Goal: Task Accomplishment & Management: Complete application form

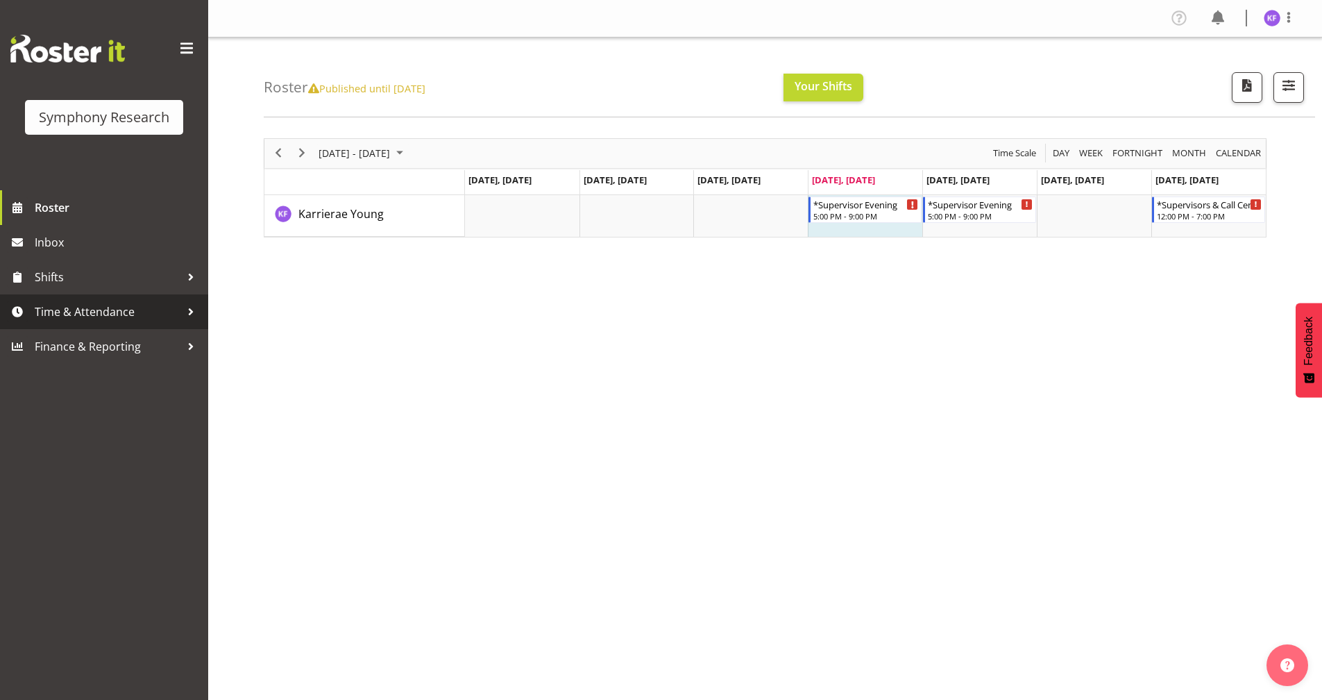
click at [153, 301] on link "Time & Attendance" at bounding box center [104, 311] width 208 height 35
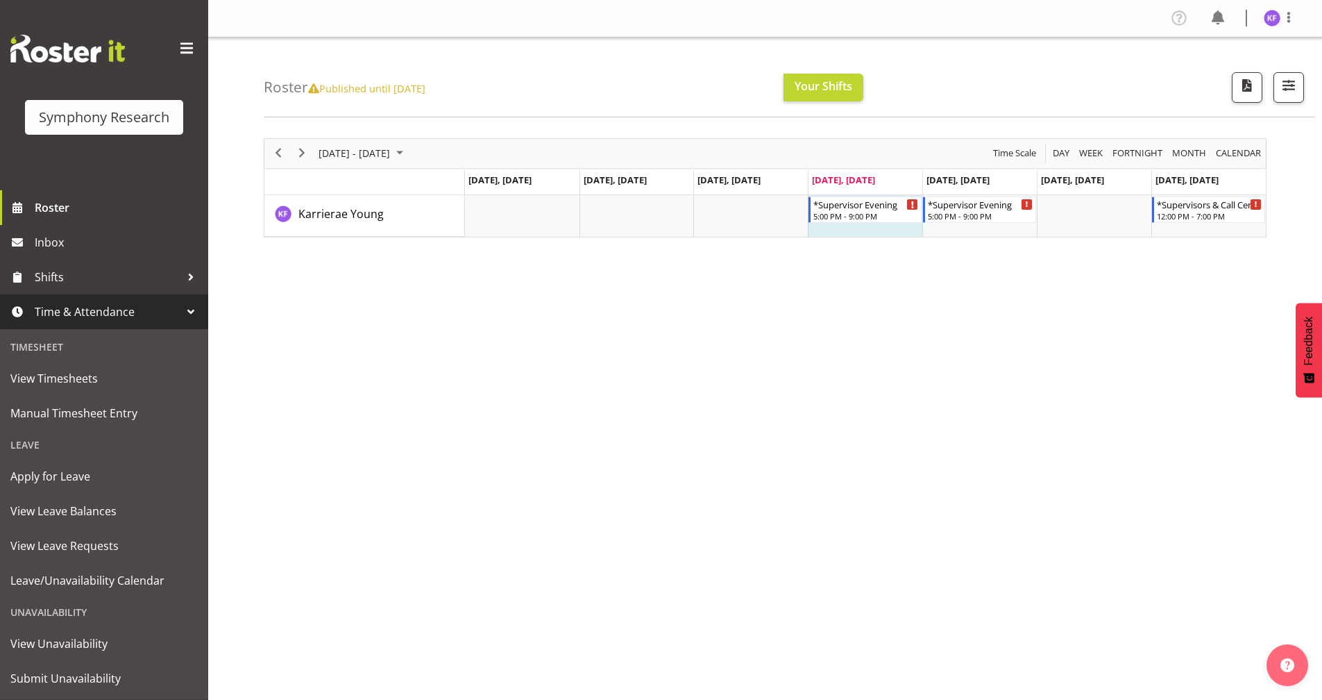
click at [425, 351] on div "[DATE] - [DATE] [DATE] Day Week Fortnight Month calendar Month Agenda Time Scal…" at bounding box center [793, 405] width 1059 height 555
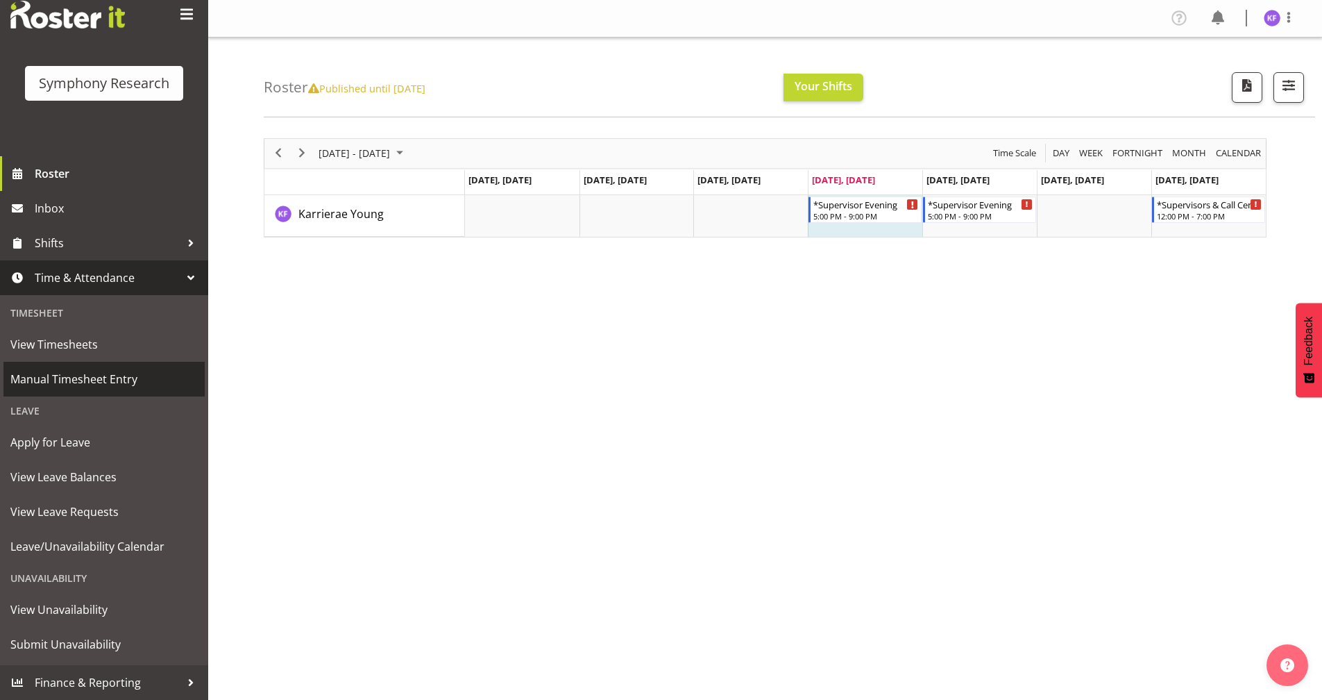
click at [120, 376] on span "Manual Timesheet Entry" at bounding box center [103, 379] width 187 height 21
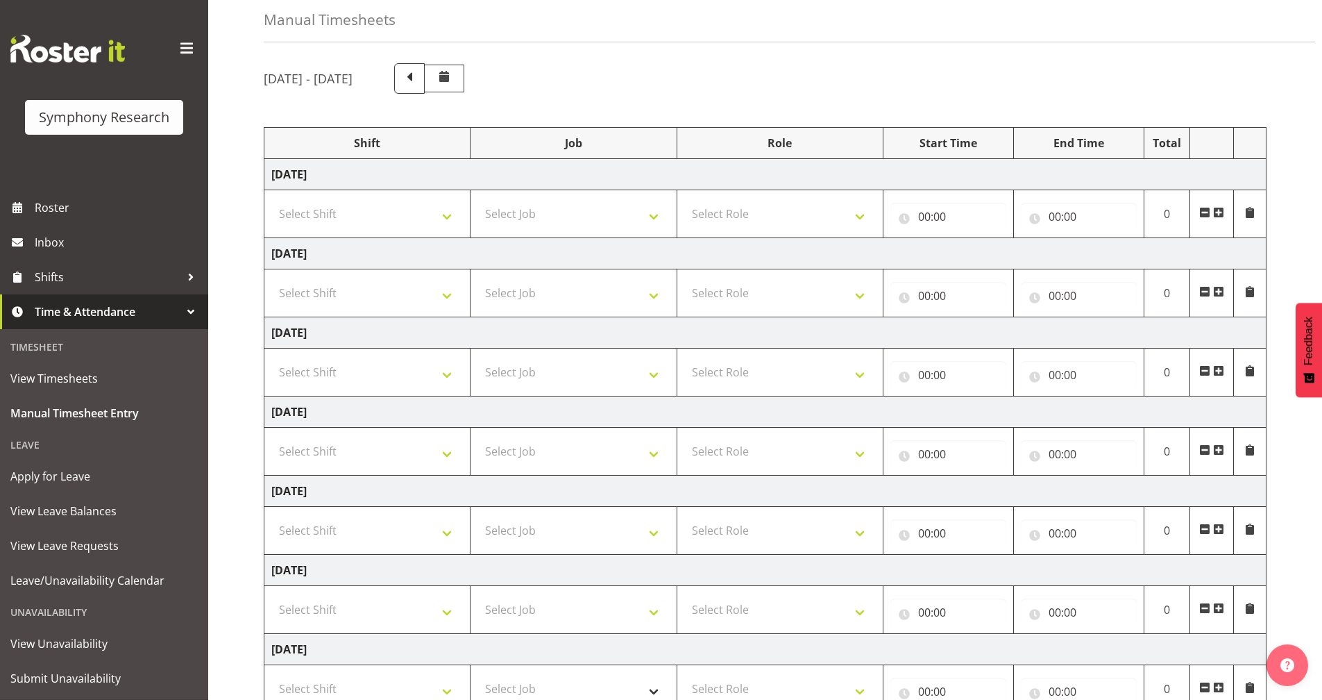
scroll to position [162, 0]
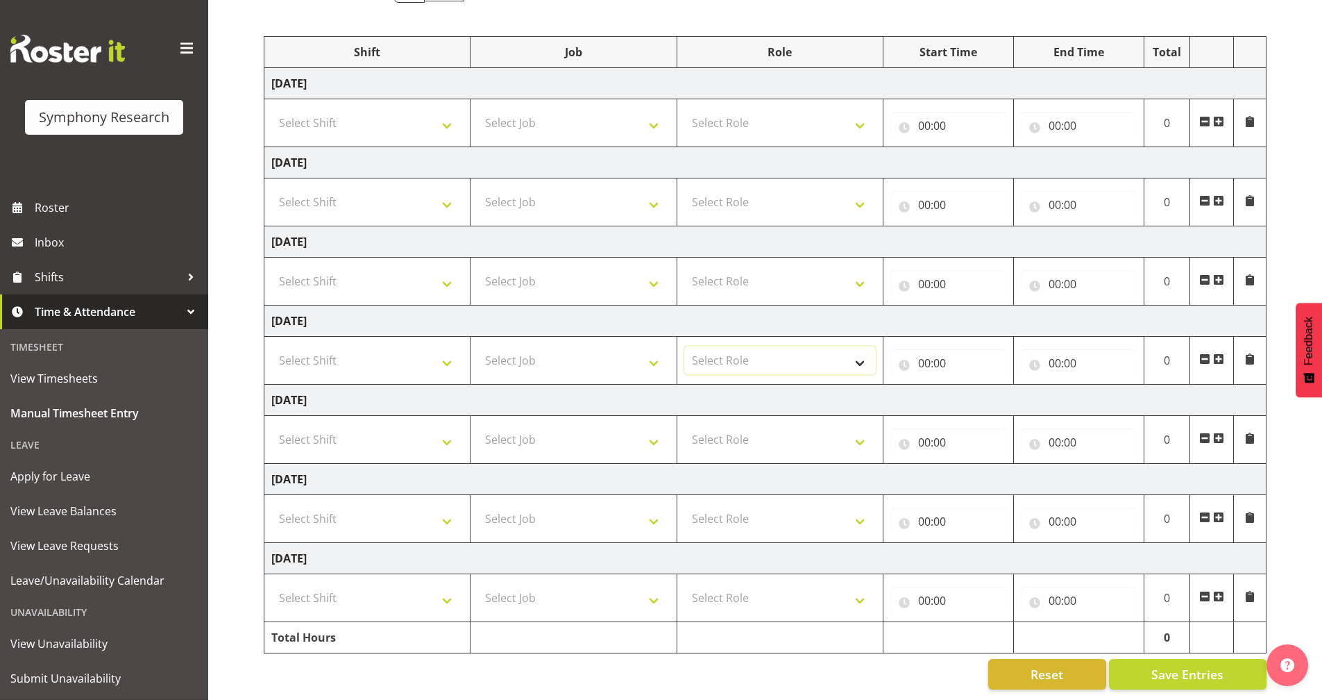
click at [825, 346] on select "Select Role Briefing Interviewing Validator Supervisor" at bounding box center [780, 360] width 192 height 28
select select "358"
click at [684, 346] on select "Select Role Briefing Interviewing Validator Supervisor" at bounding box center [780, 360] width 192 height 28
click at [898, 351] on input "00:00" at bounding box center [949, 363] width 116 height 28
click at [980, 387] on select "00 01 02 03 04 05 06 07 08 09 10 11 12 13 14 15 16 17 18 19 20 21 22 23" at bounding box center [985, 399] width 31 height 28
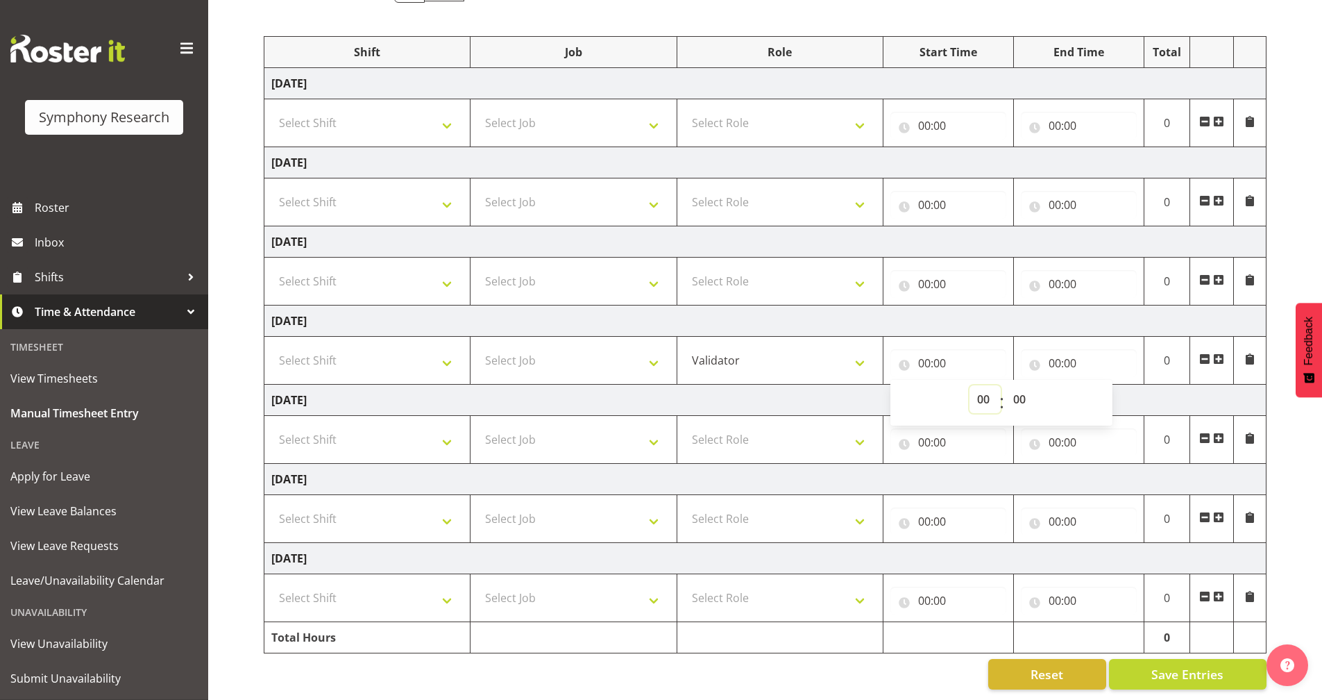
select select "17"
click at [970, 385] on select "00 01 02 03 04 05 06 07 08 09 10 11 12 13 14 15 16 17 18 19 20 21 22 23" at bounding box center [985, 399] width 31 height 28
type input "17:00"
click at [1034, 353] on input "00:00" at bounding box center [1079, 363] width 116 height 28
click at [1104, 387] on select "00 01 02 03 04 05 06 07 08 09 10 11 12 13 14 15 16 17 18 19 20 21 22 23" at bounding box center [1115, 399] width 31 height 28
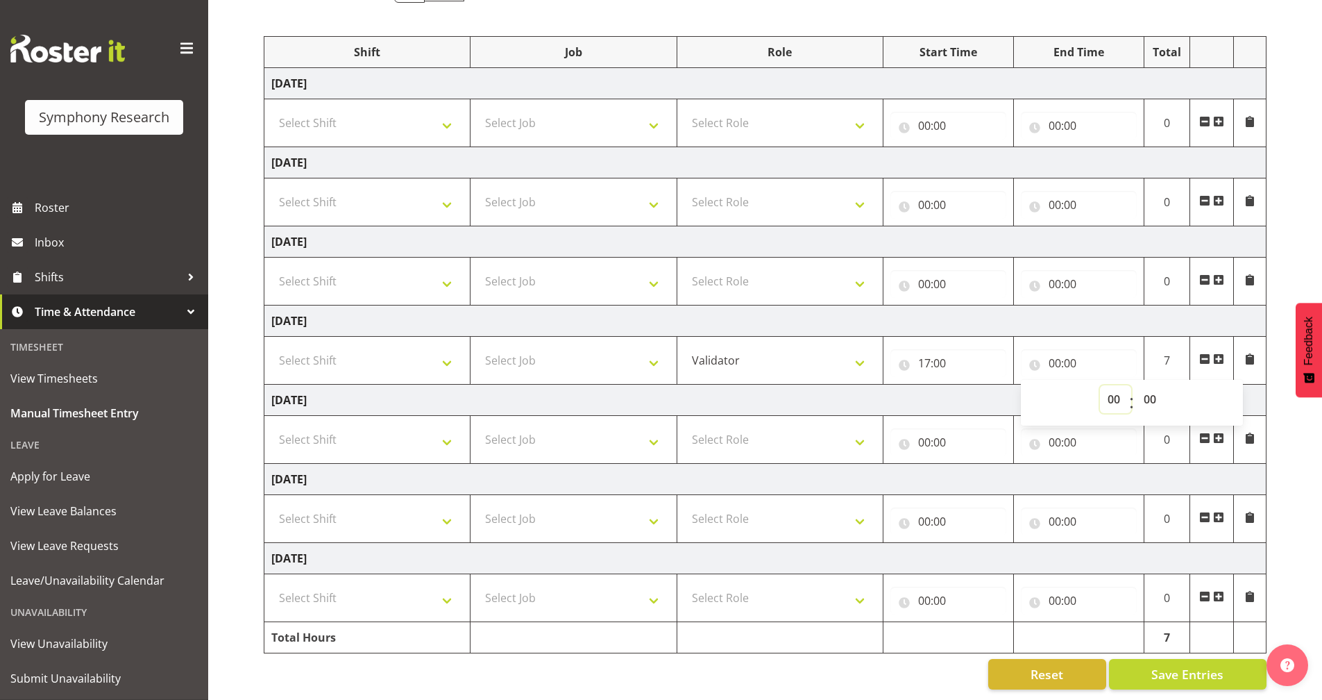
select select "19"
type input "19:00"
click at [1156, 387] on select "00 01 02 03 04 05 06 07 08 09 10 11 12 13 14 15 16 17 18 19 20 21 22 23 24 25 2…" at bounding box center [1151, 399] width 31 height 28
select select "40"
type input "19:40"
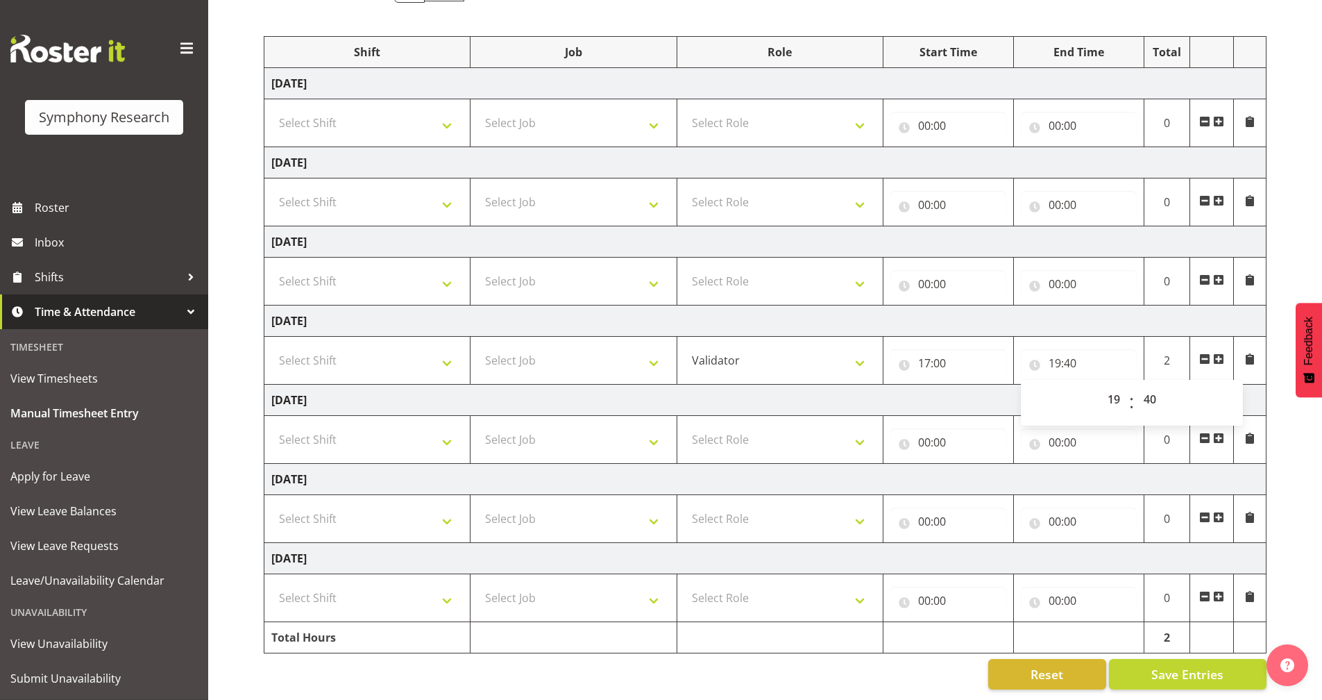
click at [928, 385] on td "Friday 10th October 2025" at bounding box center [765, 400] width 1002 height 31
click at [1074, 351] on input "19:40" at bounding box center [1079, 363] width 116 height 28
click at [966, 349] on input "17:00" at bounding box center [949, 363] width 116 height 28
click at [986, 387] on select "00 01 02 03 04 05 06 07 08 09 10 11 12 13 14 15 16 17 18 19 20 21 22 23" at bounding box center [985, 399] width 31 height 28
select select "10"
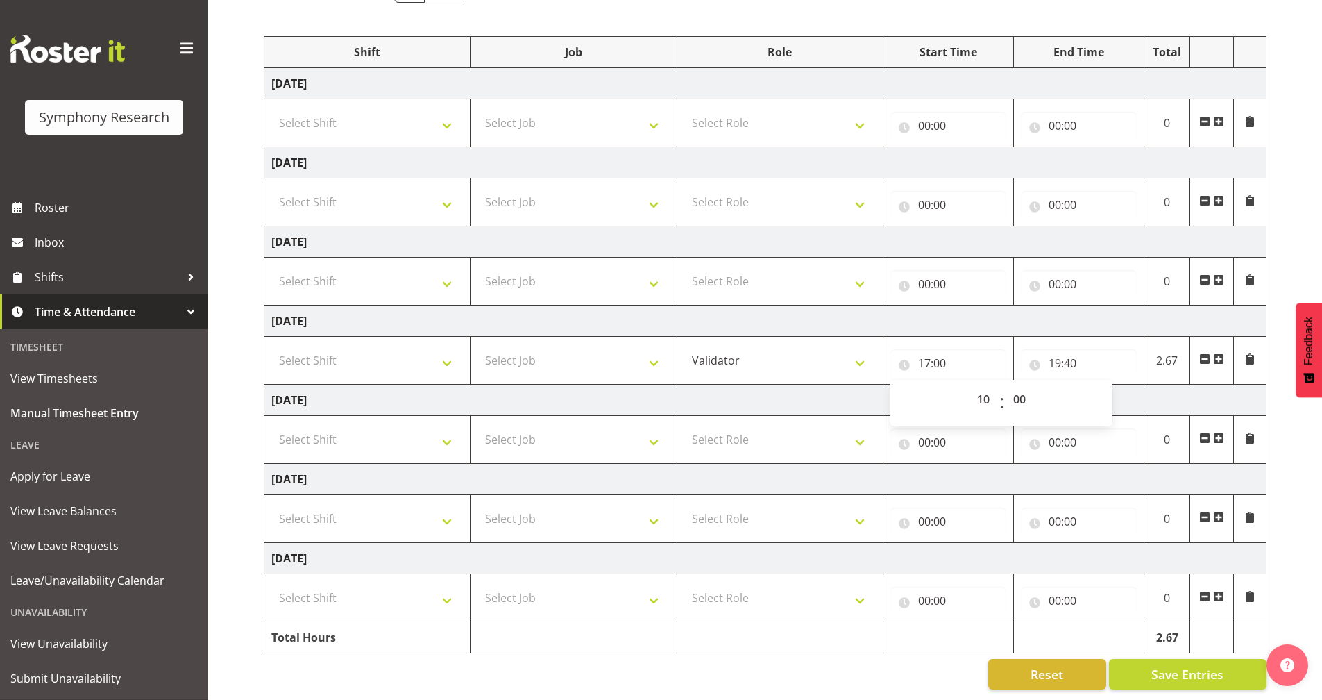
type input "10:00"
click at [814, 385] on td "Friday 10th October 2025" at bounding box center [765, 400] width 1002 height 31
click at [907, 350] on input "10:00" at bounding box center [949, 363] width 116 height 28
click at [985, 387] on select "00 01 02 03 04 05 06 07 08 09 10 11 12 13 14 15 16 17 18 19 20 21 22 23" at bounding box center [985, 399] width 31 height 28
click at [841, 394] on td "Friday 10th October 2025" at bounding box center [765, 400] width 1002 height 31
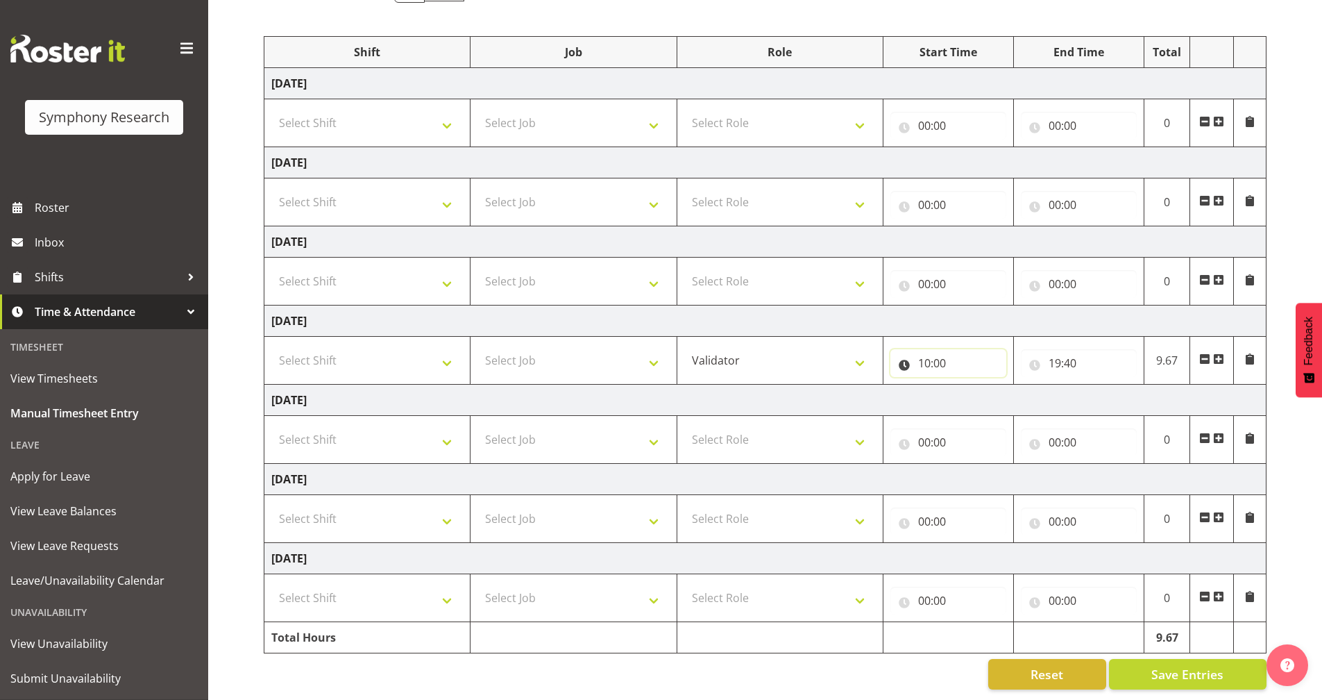
click at [917, 349] on input "10:00" at bounding box center [949, 363] width 116 height 28
click at [988, 387] on select "00 01 02 03 04 05 06 07 08 09 10 11 12 13 14 15 16 17 18 19 20 21 22 23" at bounding box center [985, 399] width 31 height 28
click at [790, 393] on td "Friday 10th October 2025" at bounding box center [765, 400] width 1002 height 31
click at [901, 356] on input "10:00" at bounding box center [949, 363] width 116 height 28
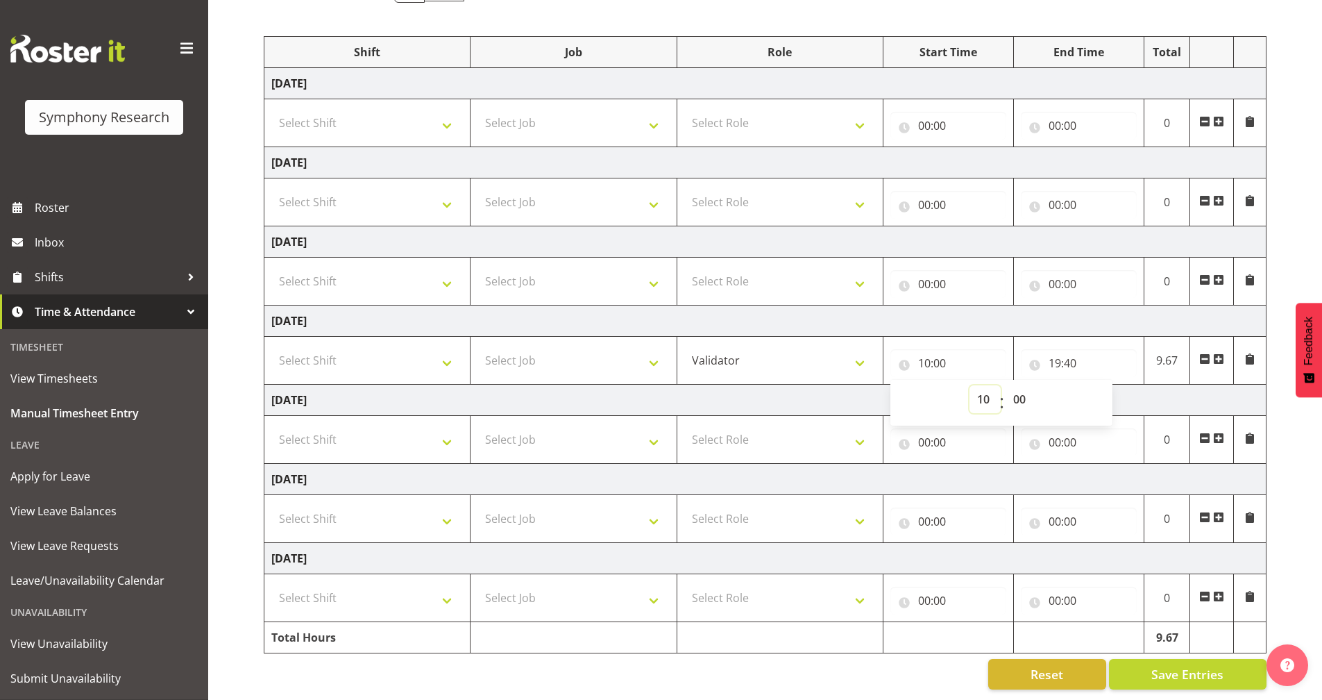
click at [985, 389] on select "00 01 02 03 04 05 06 07 08 09 10 11 12 13 14 15 16 17 18 19 20 21 22 23" at bounding box center [985, 399] width 31 height 28
select select "20"
type input "20:00"
click at [834, 395] on td "Friday 10th October 2025" at bounding box center [765, 400] width 1002 height 31
click at [1032, 350] on input "19:40" at bounding box center [1079, 363] width 116 height 28
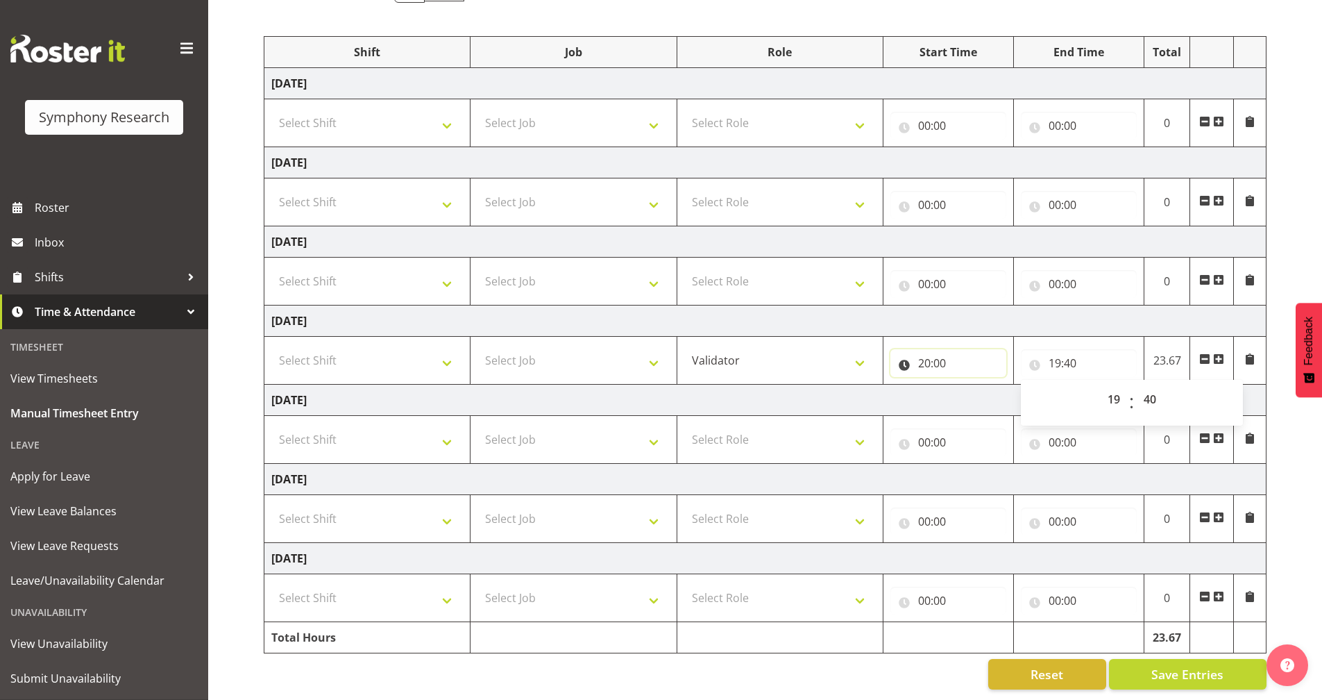
click at [910, 351] on input "20:00" at bounding box center [949, 363] width 116 height 28
click at [991, 389] on select "00 01 02 03 04 05 06 07 08 09 10 11 12 13 14 15 16 17 18 19 20 21 22 23" at bounding box center [985, 399] width 31 height 28
click at [984, 391] on select "00 01 02 03 04 05 06 07 08 09 10 11 12 13 14 15 16 17 18 19 20 21 22 23" at bounding box center [985, 399] width 31 height 28
select select "10"
type input "10:00"
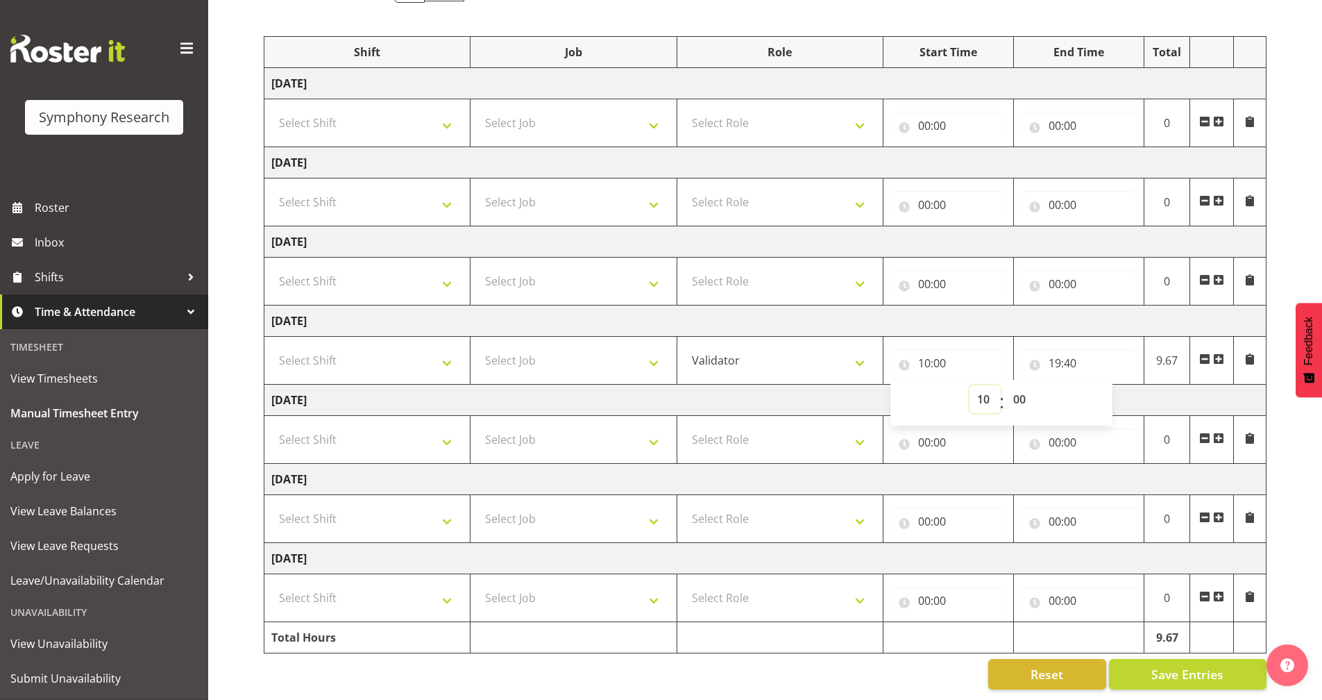
select select "16"
type input "16:00"
select select "17"
type input "17:00"
select select "19"
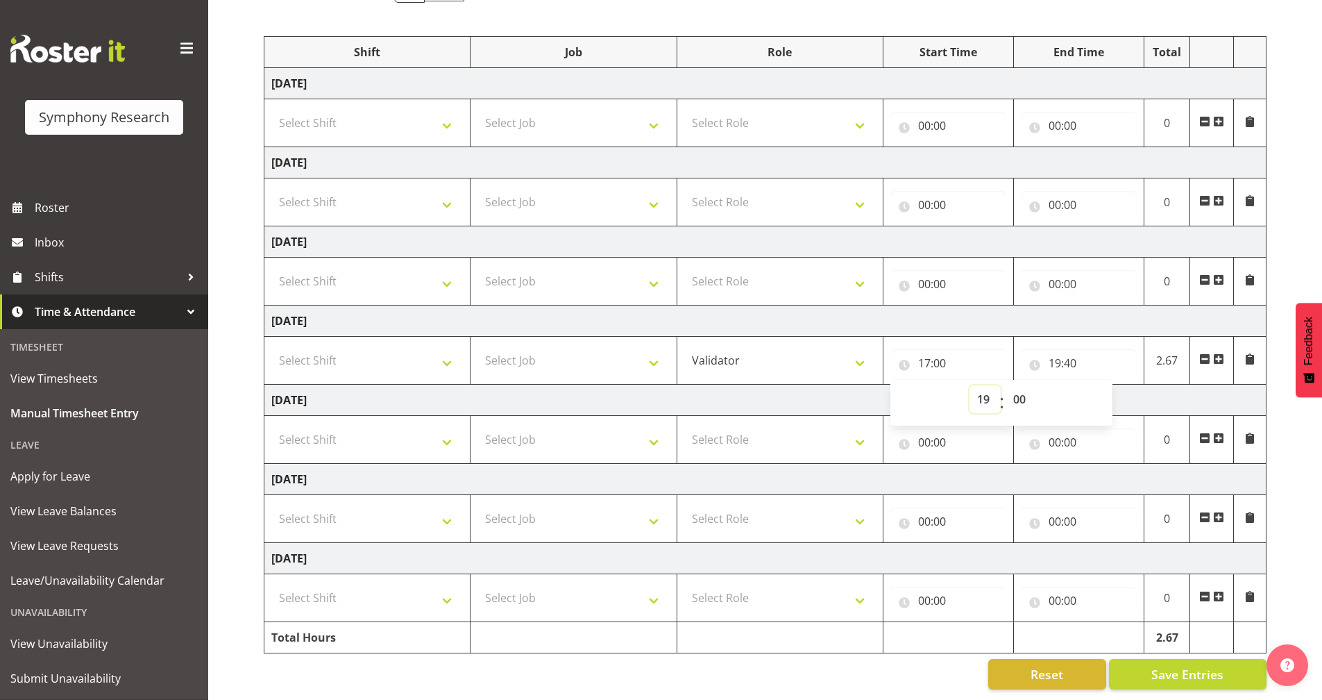
type input "19:00"
click at [1021, 385] on select "00 01 02 03 04 05 06 07 08 09 10 11 12 13 14 15 16 17 18 19 20 21 22 23 24 25 2…" at bounding box center [1021, 399] width 31 height 28
select select "30"
type input "19:30"
click at [859, 391] on td "Friday 10th October 2025" at bounding box center [765, 400] width 1002 height 31
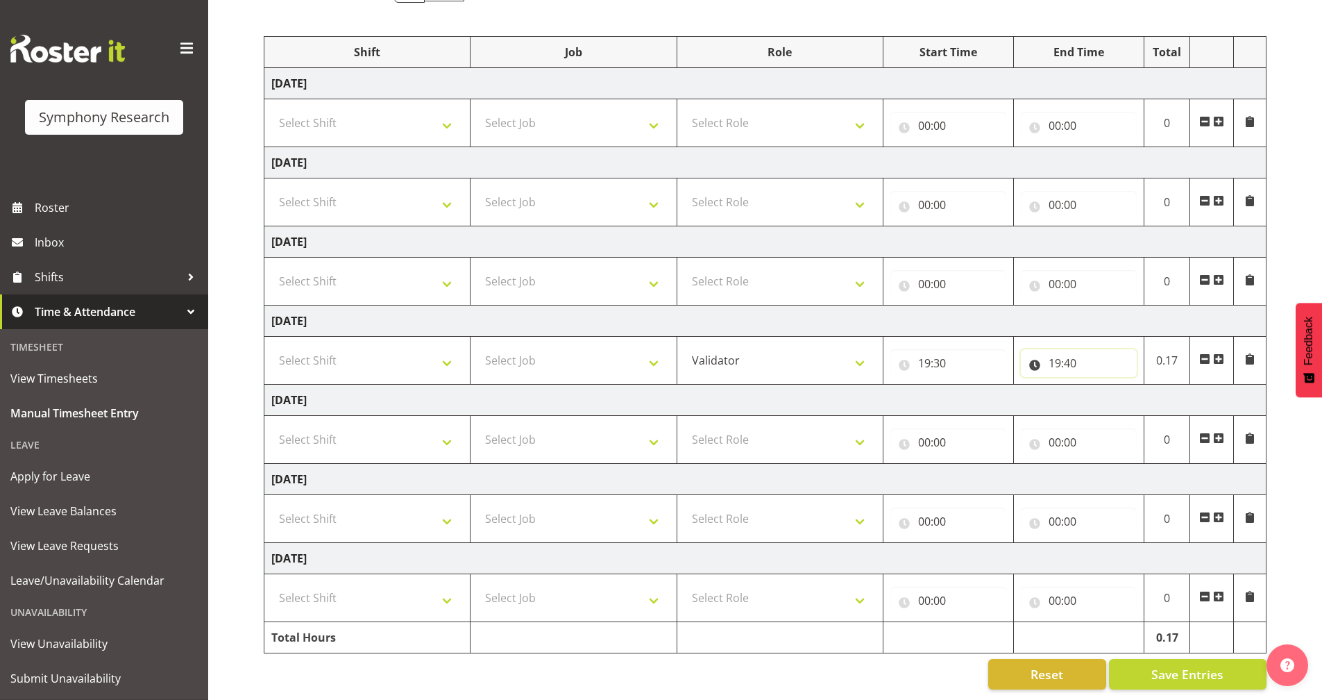
click at [1041, 352] on input "19:40" at bounding box center [1079, 363] width 116 height 28
click at [1118, 387] on select "00 01 02 03 04 05 06 07 08 09 10 11 12 13 14 15 16 17 18 19 20 21 22 23" at bounding box center [1115, 399] width 31 height 28
select select "21"
type input "21:40"
click at [1154, 386] on select "00 01 02 03 04 05 06 07 08 09 10 11 12 13 14 15 16 17 18 19 20 21 22 23 24 25 2…" at bounding box center [1151, 399] width 31 height 28
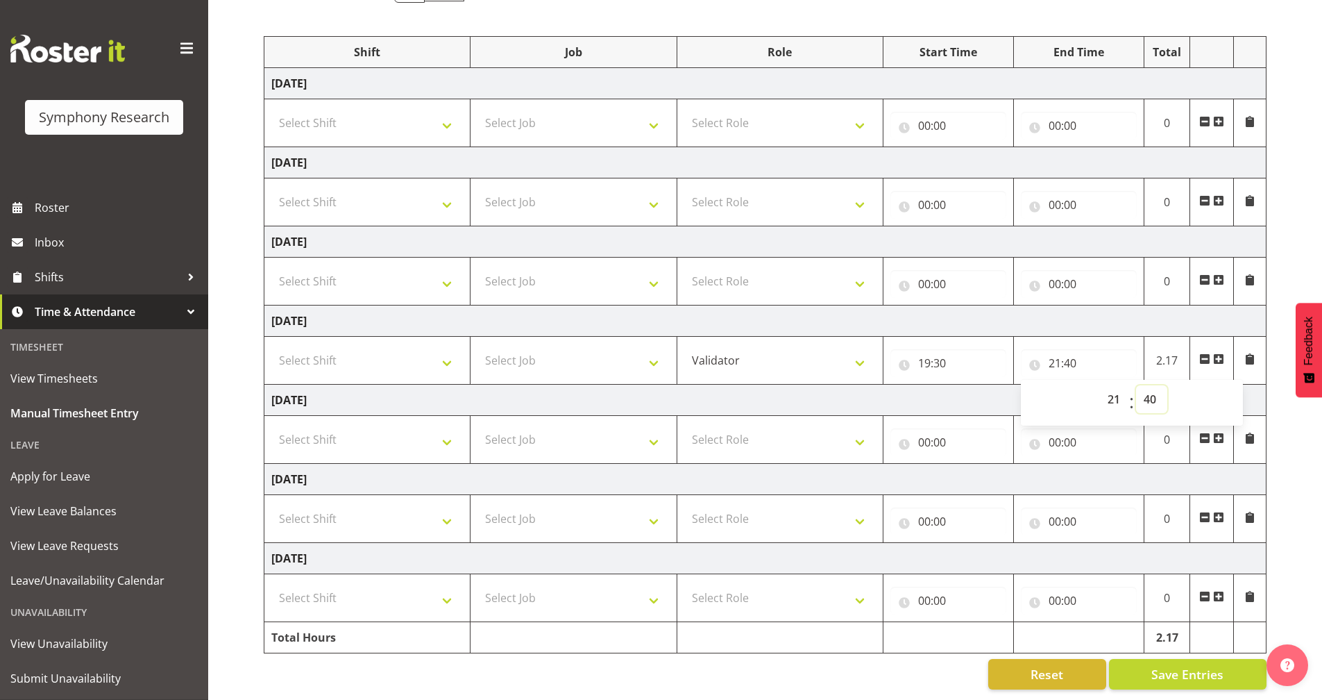
click at [1136, 385] on select "00 01 02 03 04 05 06 07 08 09 10 11 12 13 14 15 16 17 18 19 20 21 22 23 24 25 2…" at bounding box center [1151, 399] width 31 height 28
select select "20"
type input "21:20"
select select "21"
type input "21:21"
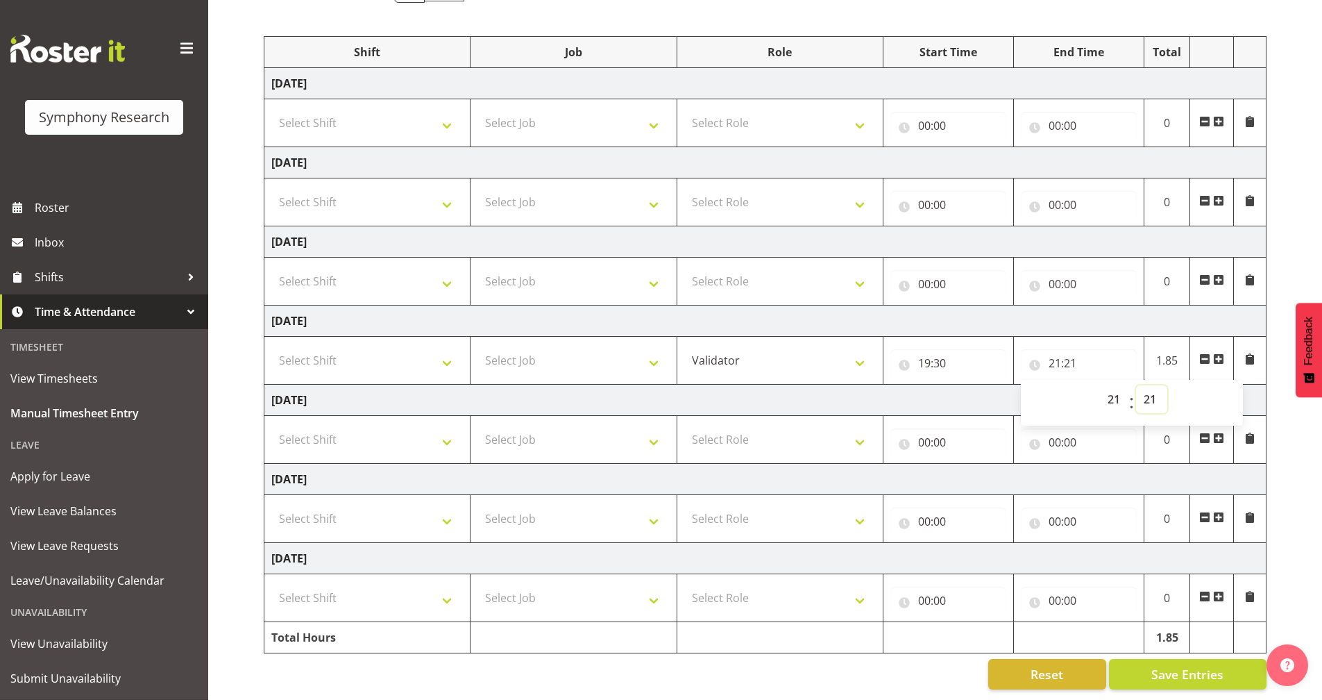
select select "22"
type input "21:22"
select select "23"
type input "21:23"
click at [1153, 391] on select "00 01 02 03 04 05 06 07 08 09 10 11 12 13 14 15 16 17 18 19 20 21 22 23 24 25 2…" at bounding box center [1151, 399] width 31 height 28
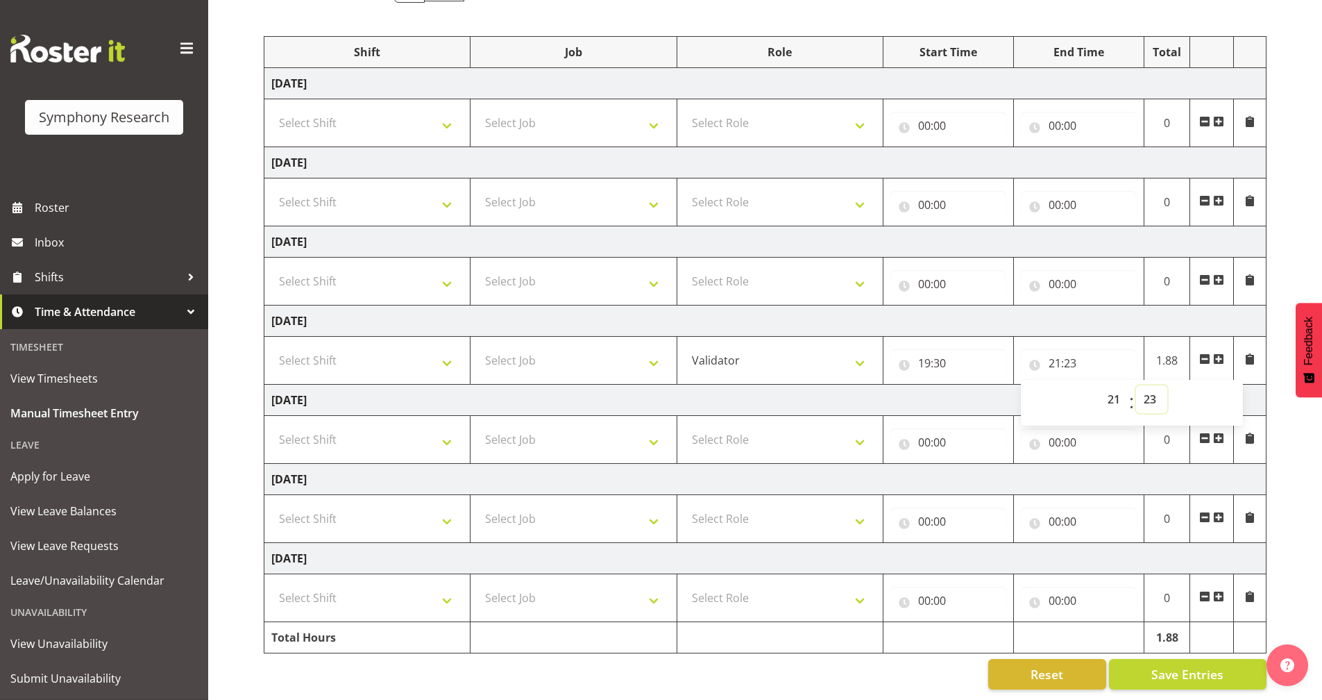
select select "20"
type input "21:20"
click at [928, 385] on td "Friday 10th October 2025" at bounding box center [765, 400] width 1002 height 31
click at [1077, 351] on input "21:20" at bounding box center [1079, 363] width 116 height 28
click at [1154, 387] on select "00 01 02 03 04 05 06 07 08 09 10 11 12 13 14 15 16 17 18 19 20 21 22 23 24 25 2…" at bounding box center [1151, 399] width 31 height 28
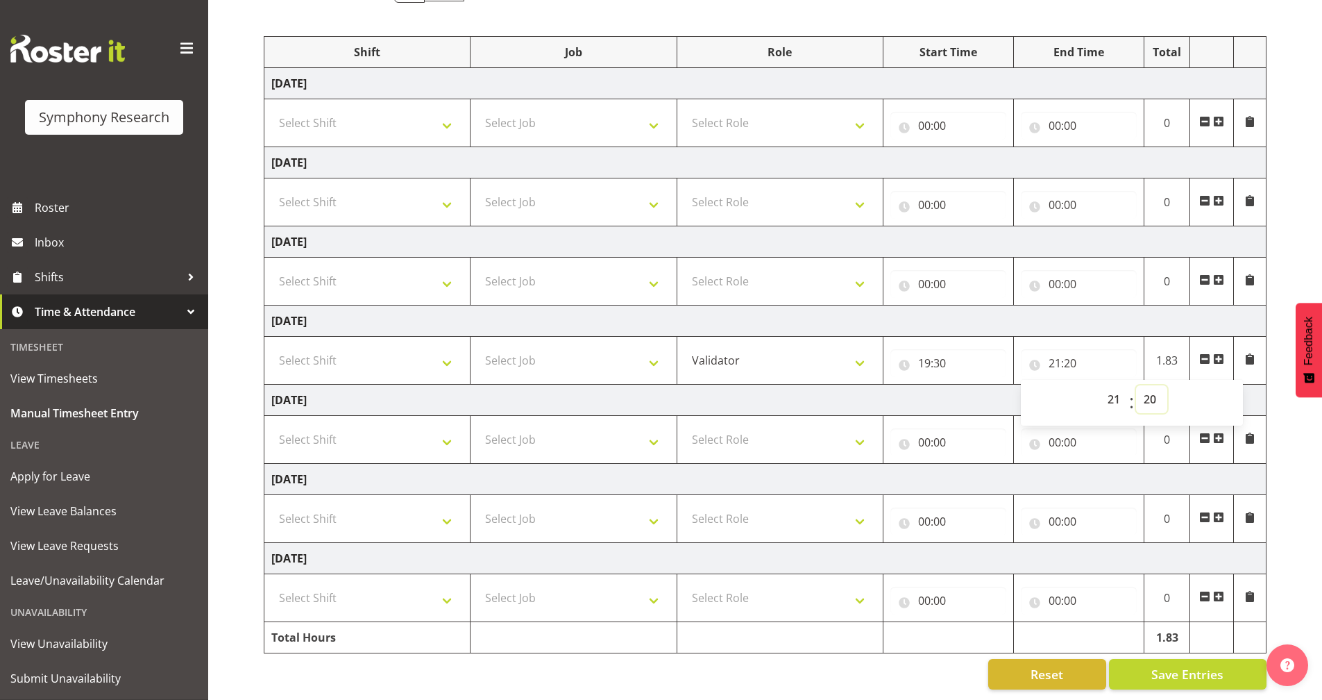
select select "30"
type input "21:30"
click at [1011, 387] on td "Friday 10th October 2025" at bounding box center [765, 400] width 1002 height 31
click at [536, 353] on select "Select Job 550060 IF Admin 553492 World Poll Aus Wave 2 Main 2025 553493 World …" at bounding box center [574, 360] width 192 height 28
select select "10730"
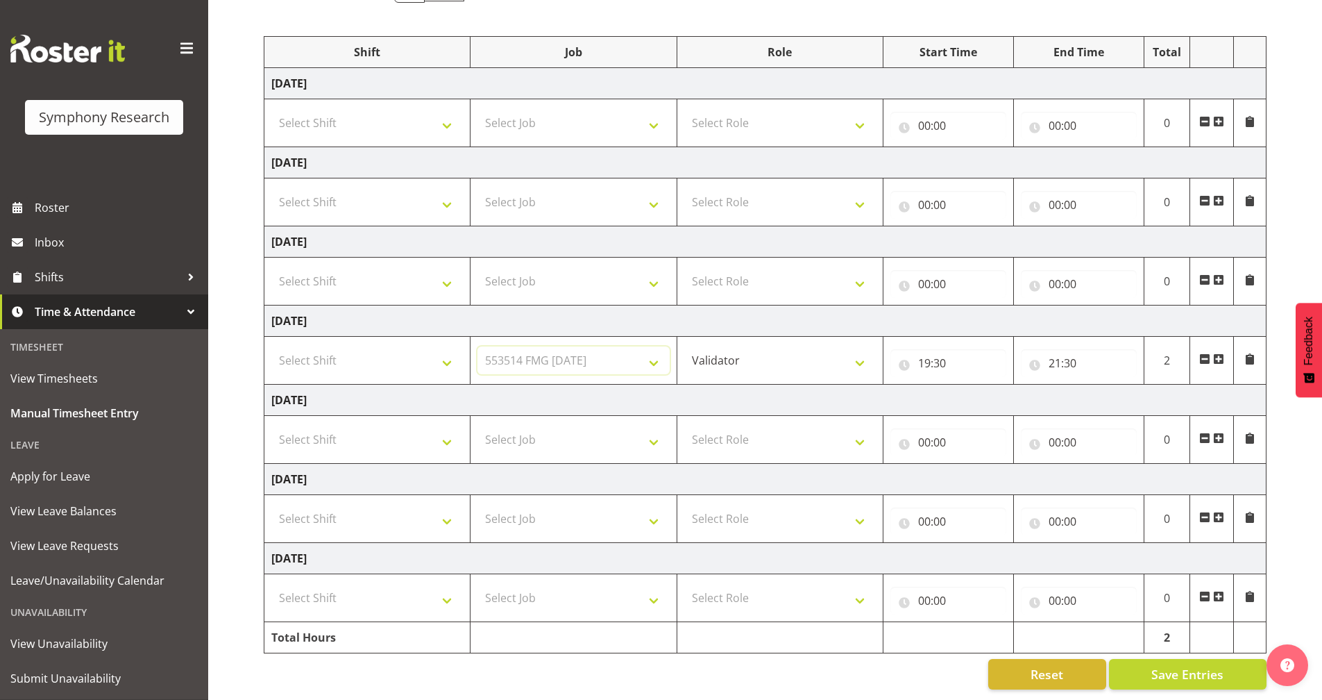
click at [478, 346] on select "Select Job 550060 IF Admin 553492 World Poll Aus Wave 2 Main 2025 553493 World …" at bounding box center [574, 360] width 192 height 28
click at [386, 337] on td "Select Shift !!Weekend Residential (Roster IT Shift Label) *Business 9/10am ~ 4…" at bounding box center [367, 361] width 206 height 48
click at [385, 355] on select "Select Shift !!Weekend Residential (Roster IT Shift Label) *Business 9/10am ~ 4…" at bounding box center [367, 360] width 192 height 28
select select "2940"
click at [271, 346] on select "Select Shift !!Weekend Residential (Roster IT Shift Label) *Business 9/10am ~ 4…" at bounding box center [367, 360] width 192 height 28
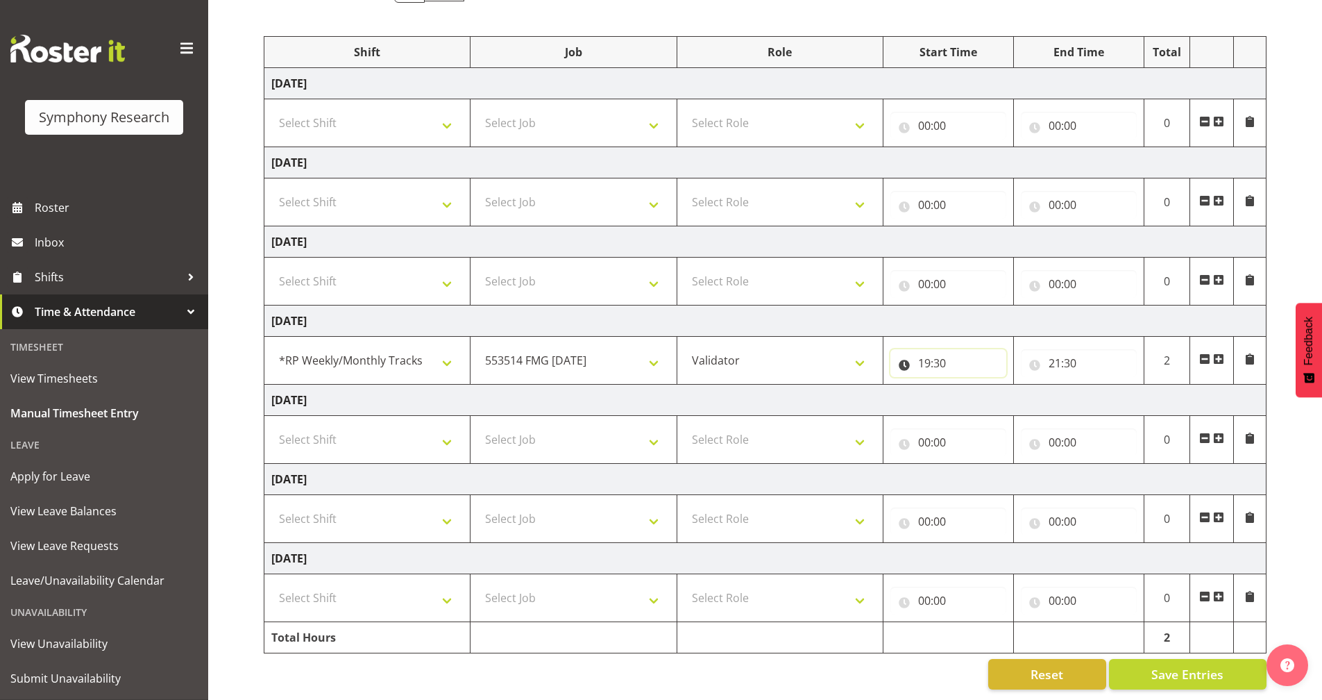
click at [915, 351] on input "19:30" at bounding box center [949, 363] width 116 height 28
click at [986, 387] on select "00 01 02 03 04 05 06 07 08 09 10 11 12 13 14 15 16 17 18 19 20 21 22 23" at bounding box center [985, 399] width 31 height 28
select select "17"
type input "17:30"
click at [1025, 386] on select "00 01 02 03 04 05 06 07 08 09 10 11 12 13 14 15 16 17 18 19 20 21 22 23 24 25 2…" at bounding box center [1021, 399] width 31 height 28
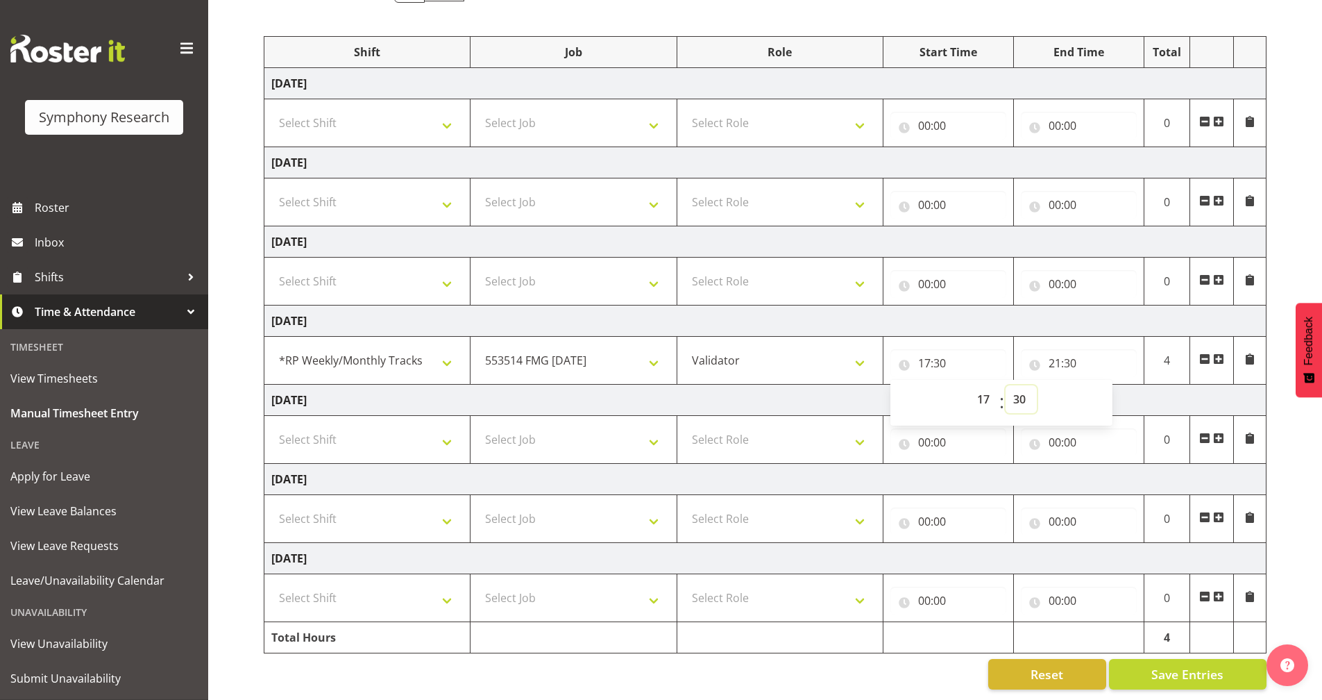
select select "0"
type input "17:00"
click at [1062, 354] on input "21:30" at bounding box center [1079, 363] width 116 height 28
click at [1109, 386] on select "00 01 02 03 04 05 06 07 08 09 10 11 12 13 14 15 16 17 18 19 20 21 22 23" at bounding box center [1115, 399] width 31 height 28
select select "17"
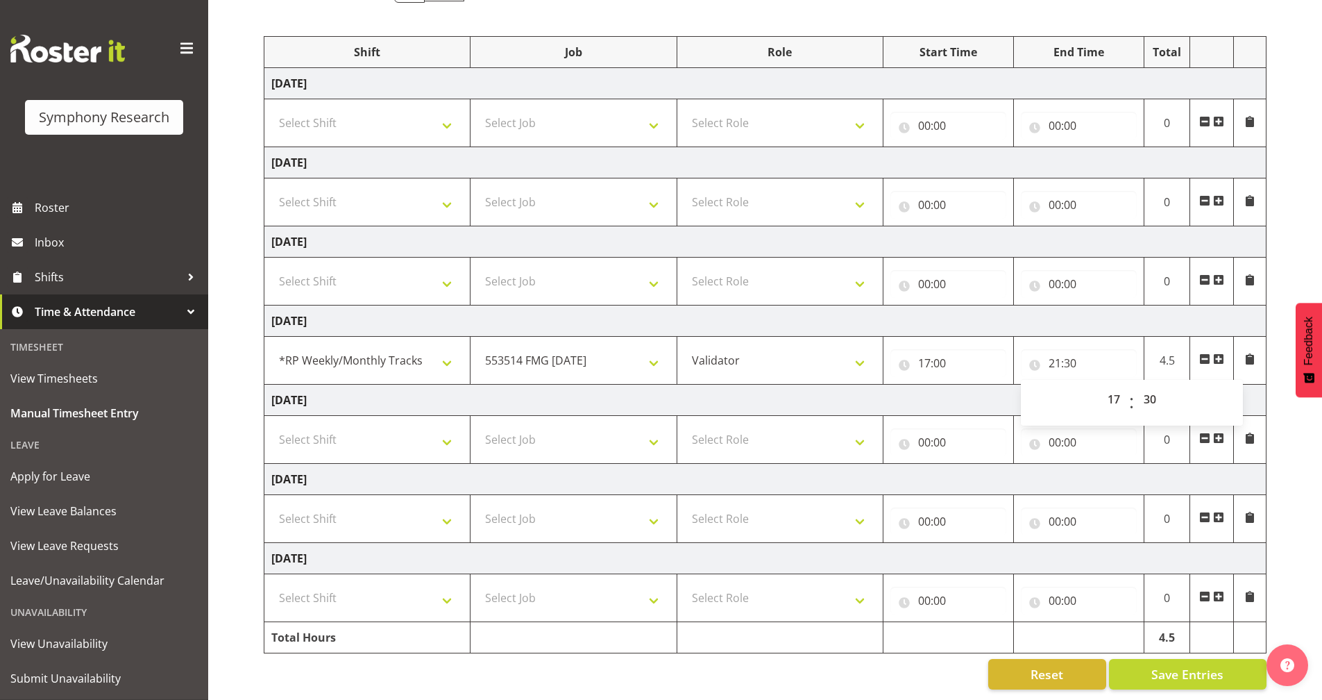
type input "17:30"
click at [927, 387] on td "Friday 10th October 2025" at bounding box center [765, 400] width 1002 height 31
click at [1219, 353] on span at bounding box center [1218, 358] width 11 height 11
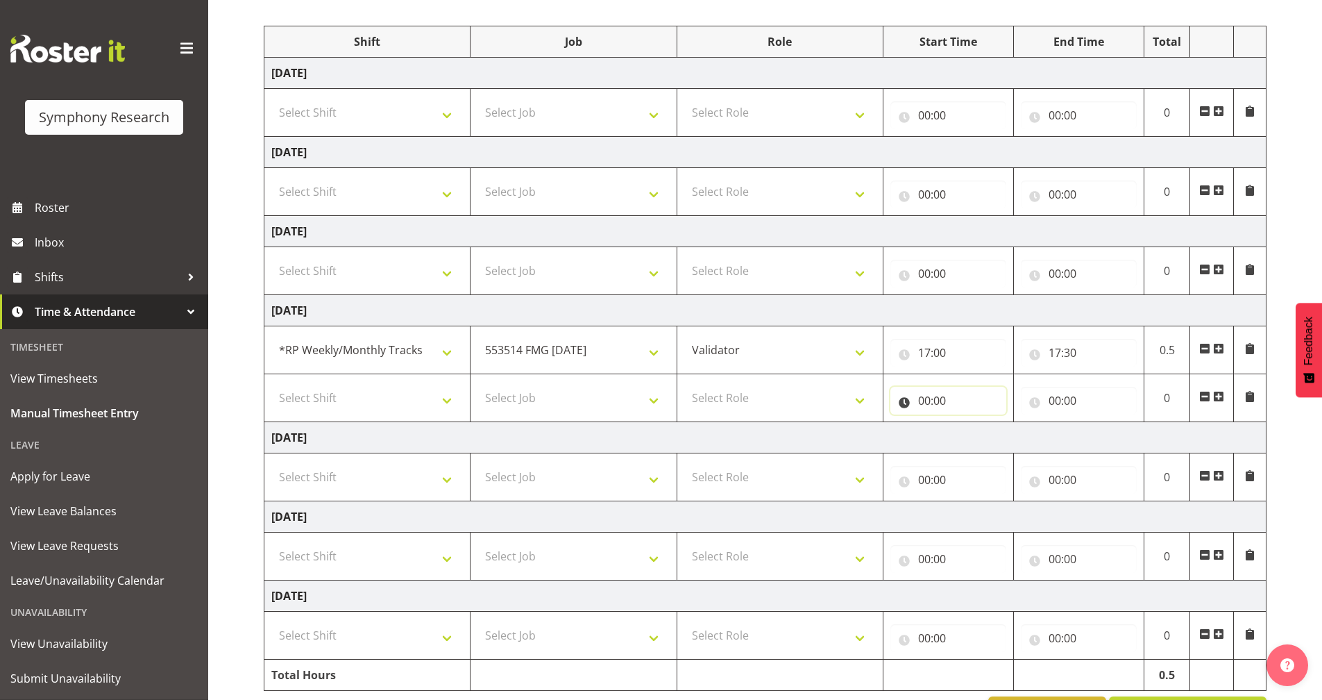
click at [909, 403] on input "00:00" at bounding box center [949, 401] width 116 height 28
click at [980, 437] on select "00 01 02 03 04 05 06 07 08 09 10 11 12 13 14 15 16 17 18 19 20 21 22 23" at bounding box center [985, 437] width 31 height 28
select select "17"
type input "17:00"
click at [1018, 432] on select "00 01 02 03 04 05 06 07 08 09 10 11 12 13 14 15 16 17 18 19 20 21 22 23 24 25 2…" at bounding box center [1021, 437] width 31 height 28
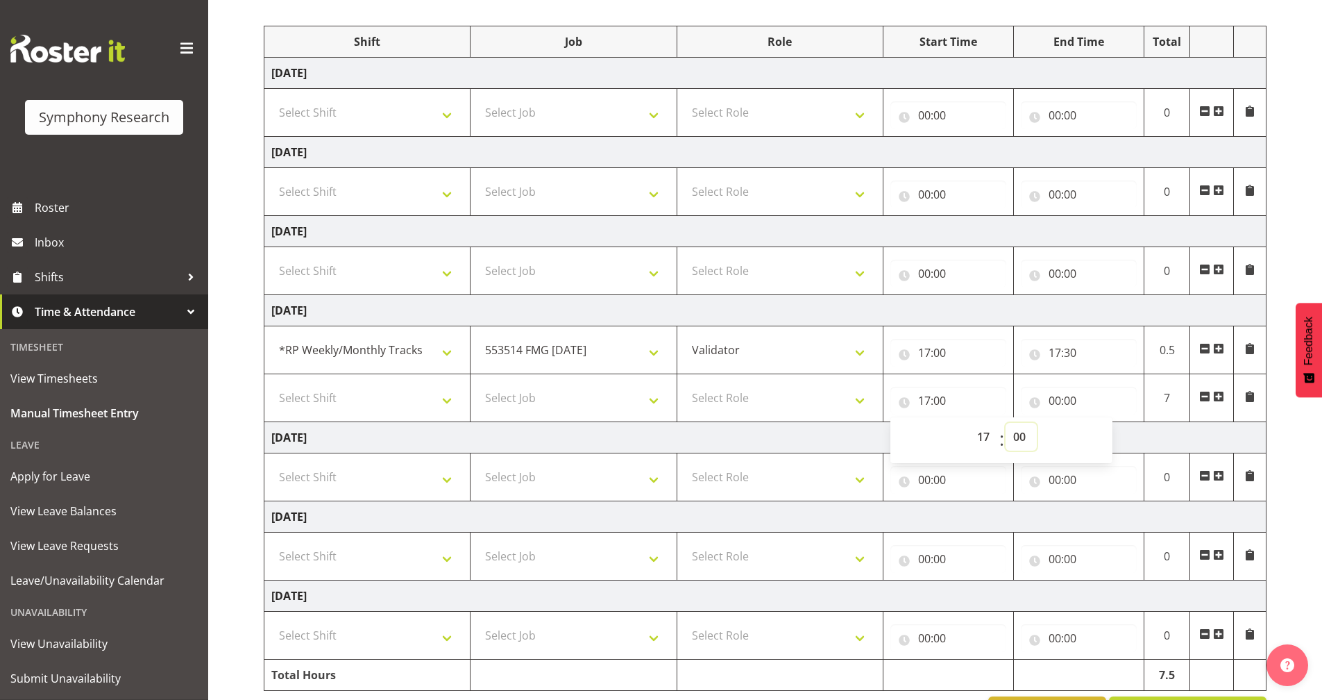
select select "30"
type input "17:30"
click at [813, 427] on td "Friday 10th October 2025" at bounding box center [765, 437] width 1002 height 31
click at [1028, 401] on input "00:00" at bounding box center [1079, 401] width 116 height 28
click at [1115, 437] on select "00 01 02 03 04 05 06 07 08 09 10 11 12 13 14 15 16 17 18 19 20 21 22 23" at bounding box center [1115, 437] width 31 height 28
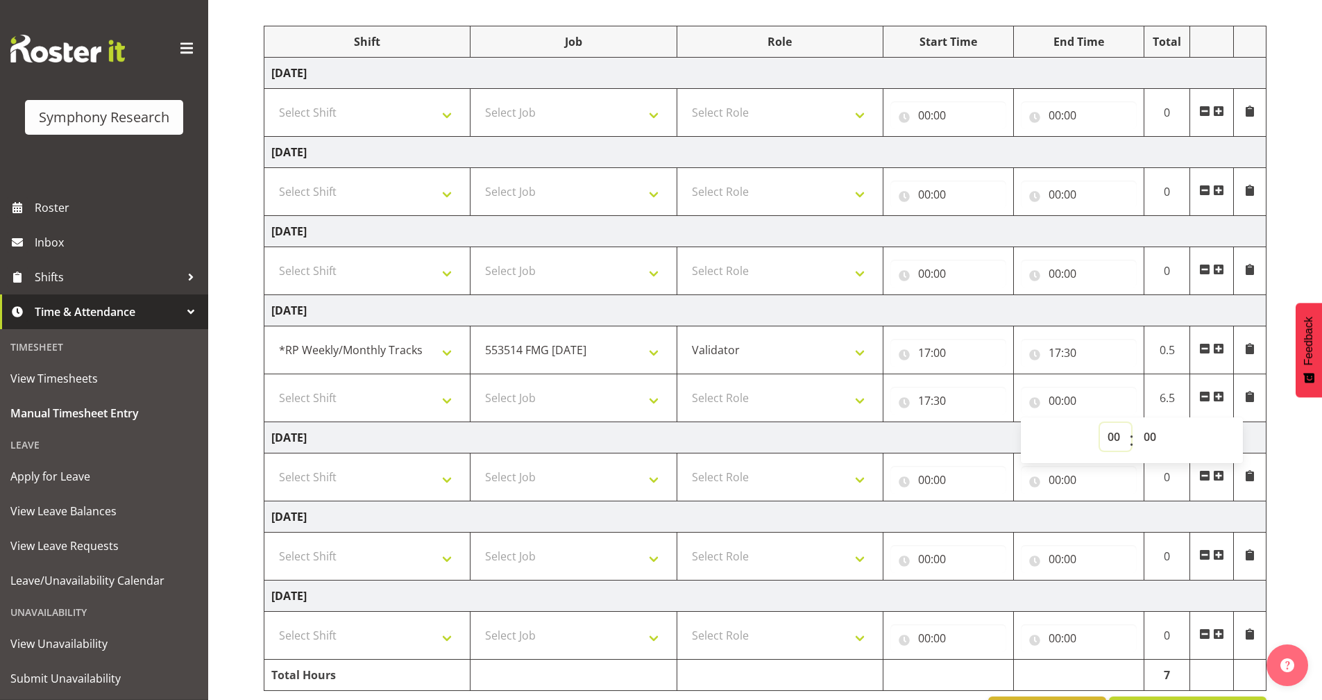
select select "19"
type input "19:00"
click at [1148, 432] on select "00 01 02 03 04 05 06 07 08 09 10 11 12 13 14 15 16 17 18 19 20 21 22 23 24 25 2…" at bounding box center [1151, 437] width 31 height 28
select select "30"
type input "19:30"
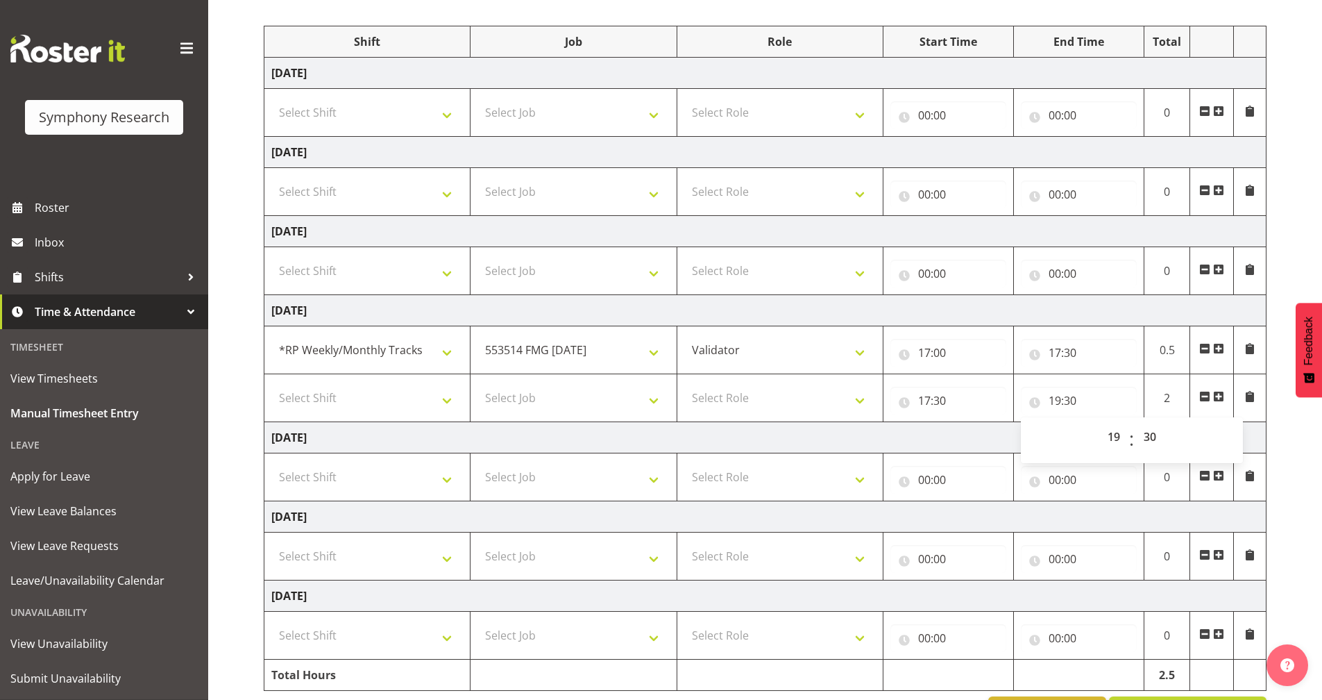
click at [926, 430] on td "Friday 10th October 2025" at bounding box center [765, 437] width 1002 height 31
click at [776, 396] on select "Select Role Briefing Interviewing Validator Supervisor" at bounding box center [780, 398] width 192 height 28
select select "358"
click at [684, 384] on select "Select Role Briefing Interviewing Validator Supervisor" at bounding box center [780, 398] width 192 height 28
click at [621, 410] on select "Select Job 550060 IF Admin 553492 World Poll Aus Wave 2 Main 2025 553493 World …" at bounding box center [574, 398] width 192 height 28
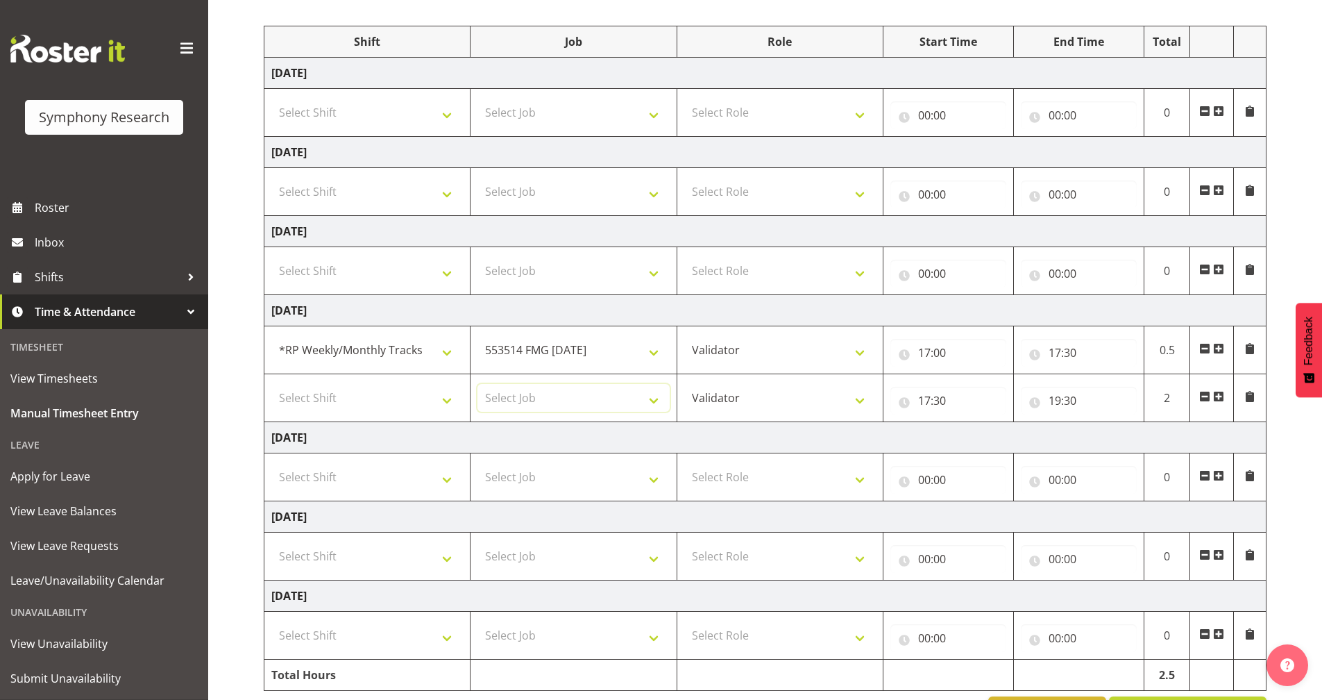
select select "10575"
click at [478, 384] on select "Select Job 550060 IF Admin 553492 World Poll Aus Wave 2 Main 2025 553493 World …" at bounding box center [574, 398] width 192 height 28
click at [386, 379] on td "Select Shift !!Weekend Residential (Roster IT Shift Label) *Business 9/10am ~ 4…" at bounding box center [367, 398] width 206 height 48
click at [392, 399] on select "Select Shift !!Weekend Residential (Roster IT Shift Label) *Business 9/10am ~ 4…" at bounding box center [367, 398] width 192 height 28
select select "17153"
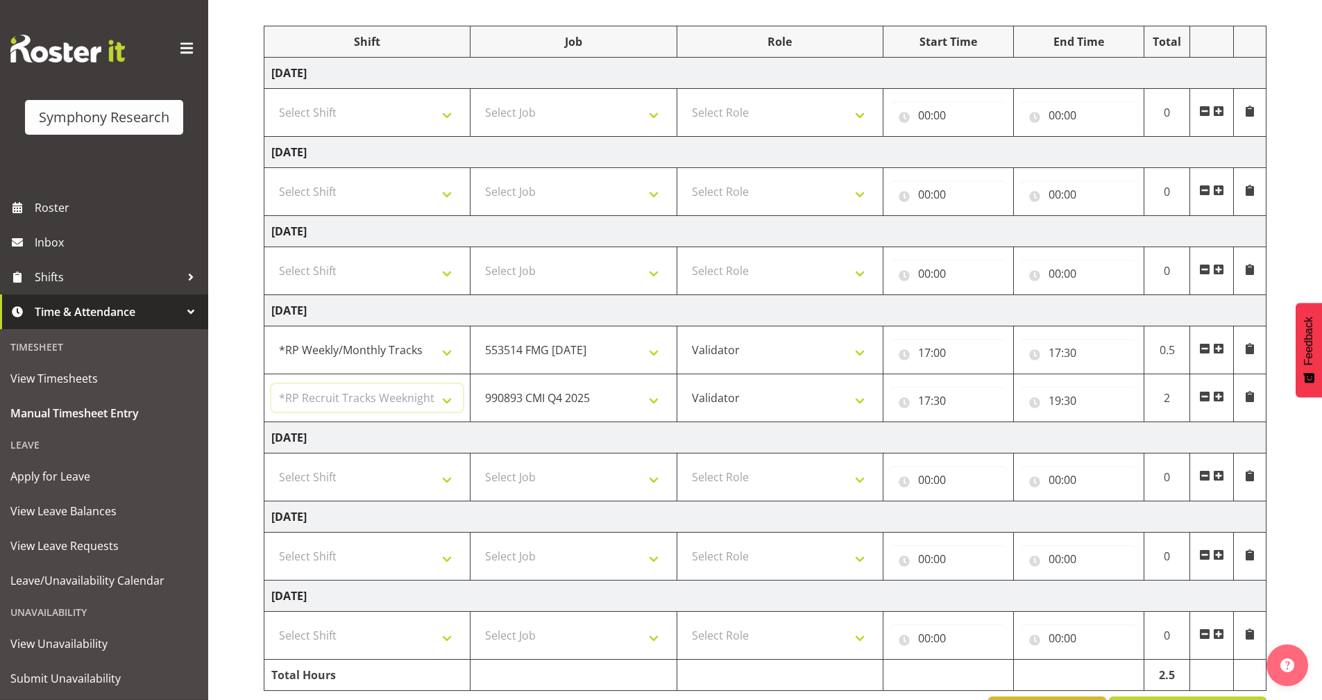
click at [271, 384] on select "Select Shift !!Weekend Residential (Roster IT Shift Label) *Business 9/10am ~ 4…" at bounding box center [367, 398] width 192 height 28
click at [1220, 396] on span at bounding box center [1218, 396] width 11 height 11
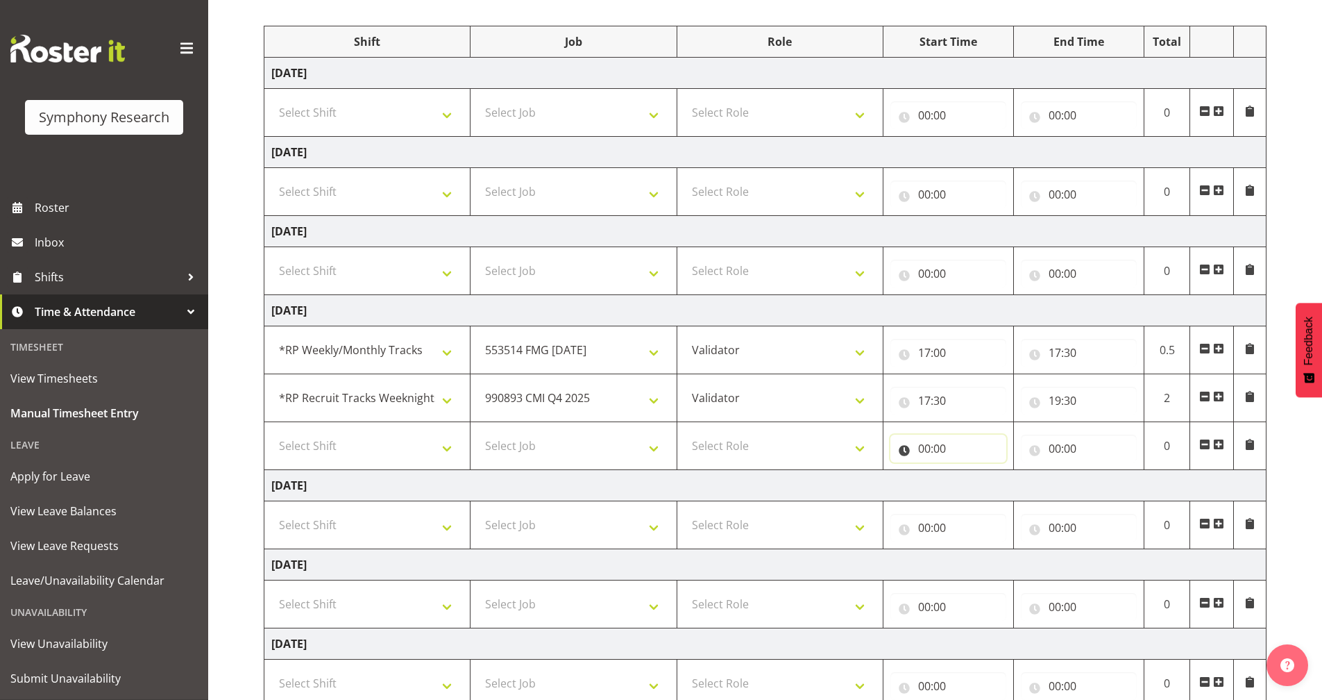
click at [909, 445] on input "00:00" at bounding box center [949, 449] width 116 height 28
click at [982, 481] on select "00 01 02 03 04 05 06 07 08 09 10 11 12 13 14 15 16 17 18 19 20 21 22 23" at bounding box center [985, 485] width 31 height 28
select select "19"
type input "19:00"
click at [1018, 480] on select "00 01 02 03 04 05 06 07 08 09 10 11 12 13 14 15 16 17 18 19 20 21 22 23 24 25 2…" at bounding box center [1021, 485] width 31 height 28
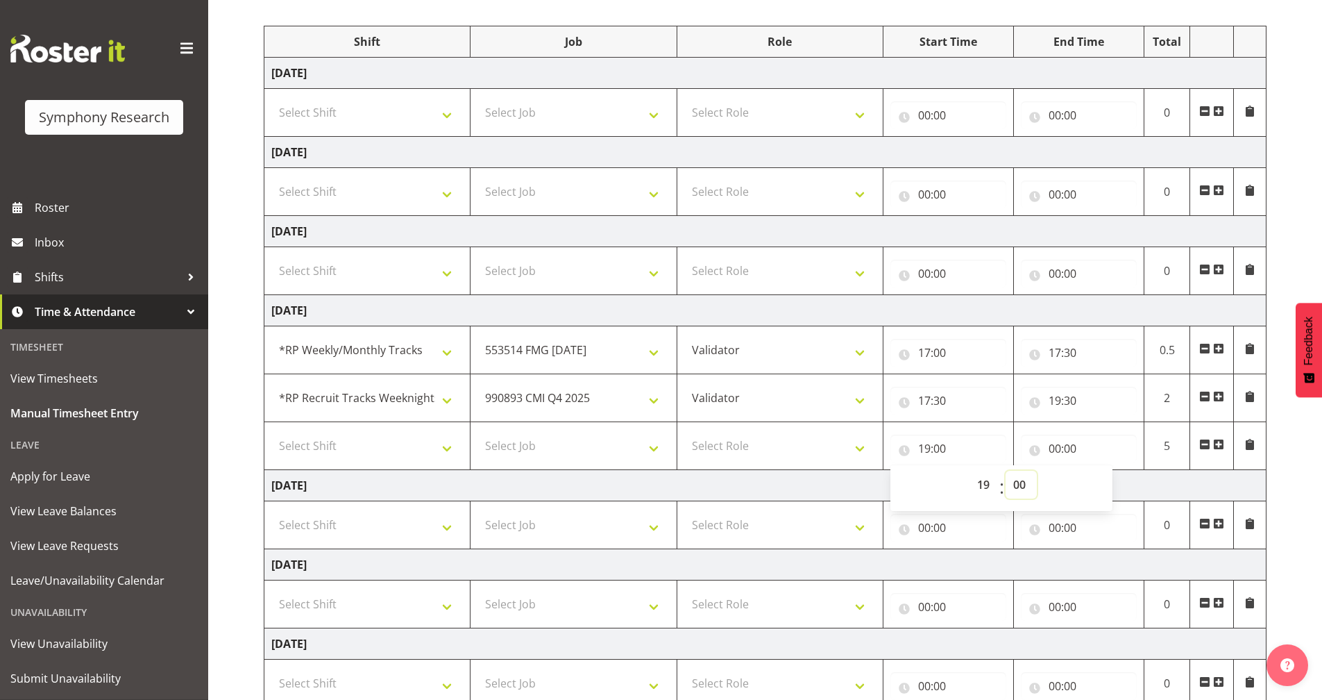
select select "30"
type input "19:30"
click at [822, 484] on td "Friday 10th October 2025" at bounding box center [765, 485] width 1002 height 31
click at [1041, 451] on input "00:00" at bounding box center [1079, 449] width 116 height 28
click at [1102, 478] on select "00 01 02 03 04 05 06 07 08 09 10 11 12 13 14 15 16 17 18 19 20 21 22 23" at bounding box center [1115, 485] width 31 height 28
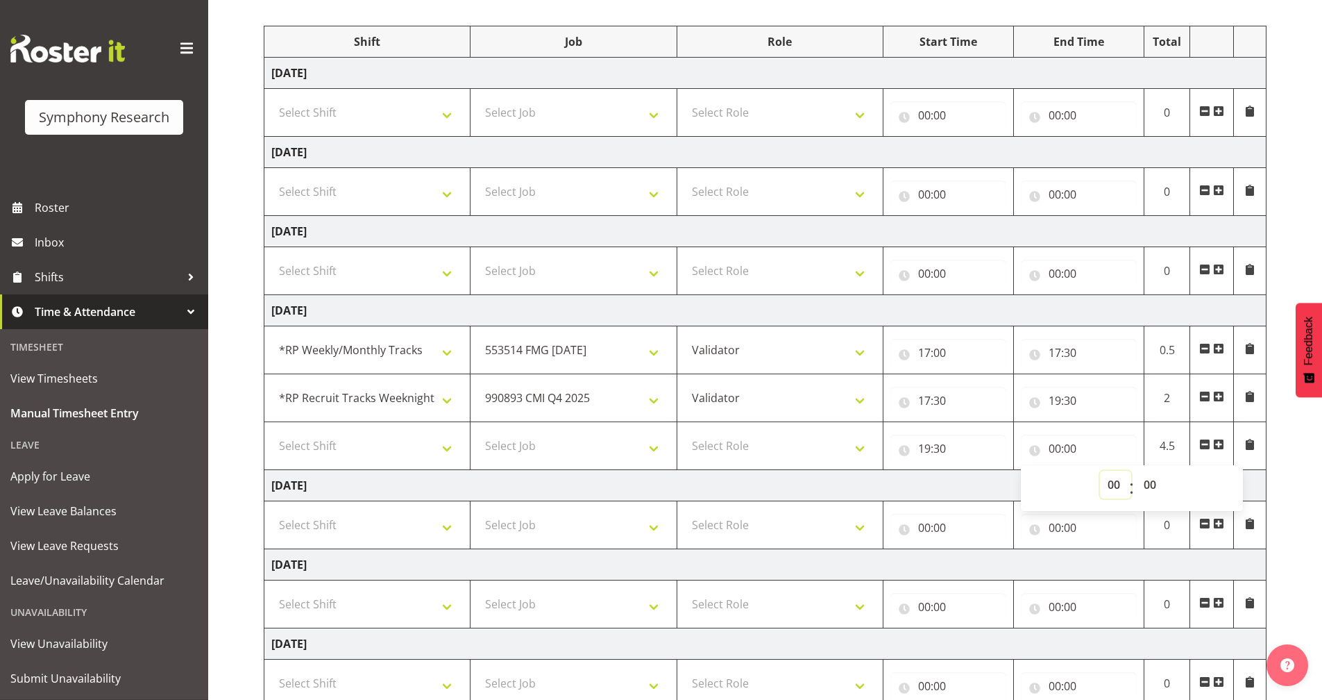
select select "21"
type input "21:00"
click at [1150, 484] on select "00 01 02 03 04 05 06 07 08 09 10 11 12 13 14 15 16 17 18 19 20 21 22 23 24 25 2…" at bounding box center [1151, 485] width 31 height 28
select select "30"
type input "21:30"
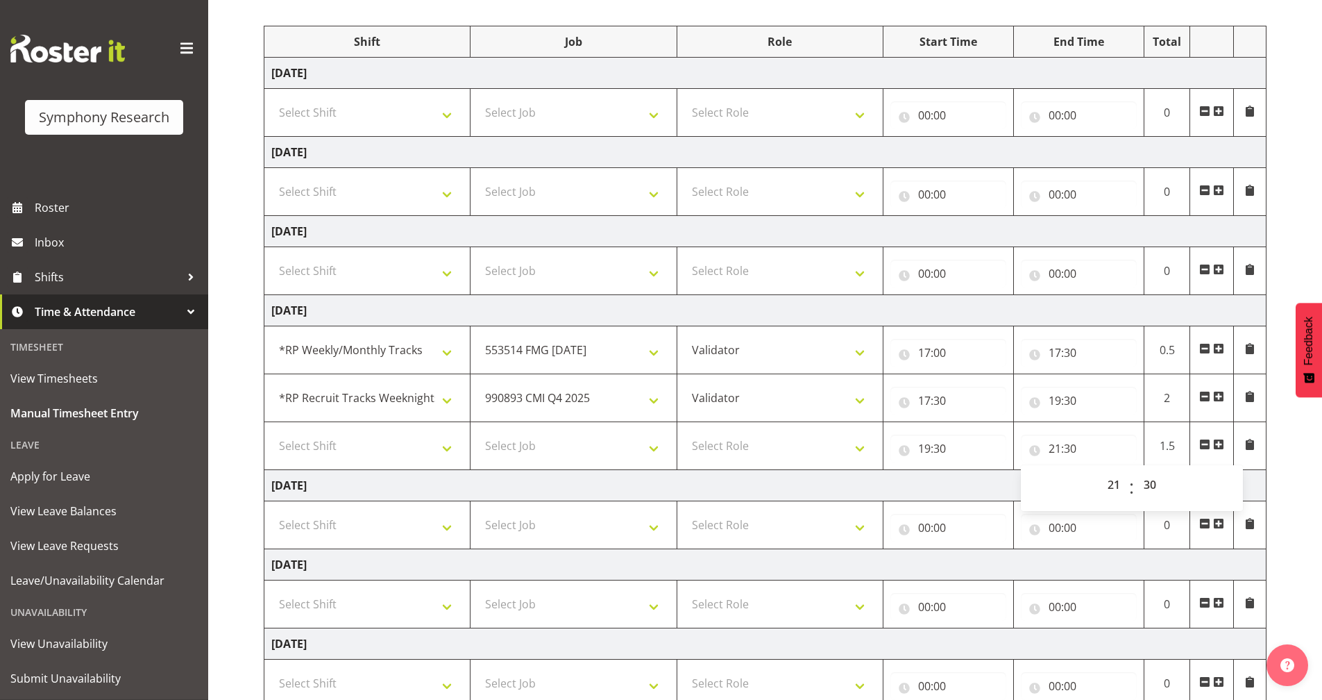
click at [954, 482] on td "Friday 10th October 2025" at bounding box center [765, 485] width 1002 height 31
click at [786, 441] on select "Select Role Briefing Interviewing Validator Supervisor" at bounding box center [780, 446] width 192 height 28
select select "358"
click at [684, 432] on select "Select Role Briefing Interviewing Validator Supervisor" at bounding box center [780, 446] width 192 height 28
click at [616, 459] on select "Select Job 550060 IF Admin 553492 World Poll Aus Wave 2 Main 2025 553493 World …" at bounding box center [574, 446] width 192 height 28
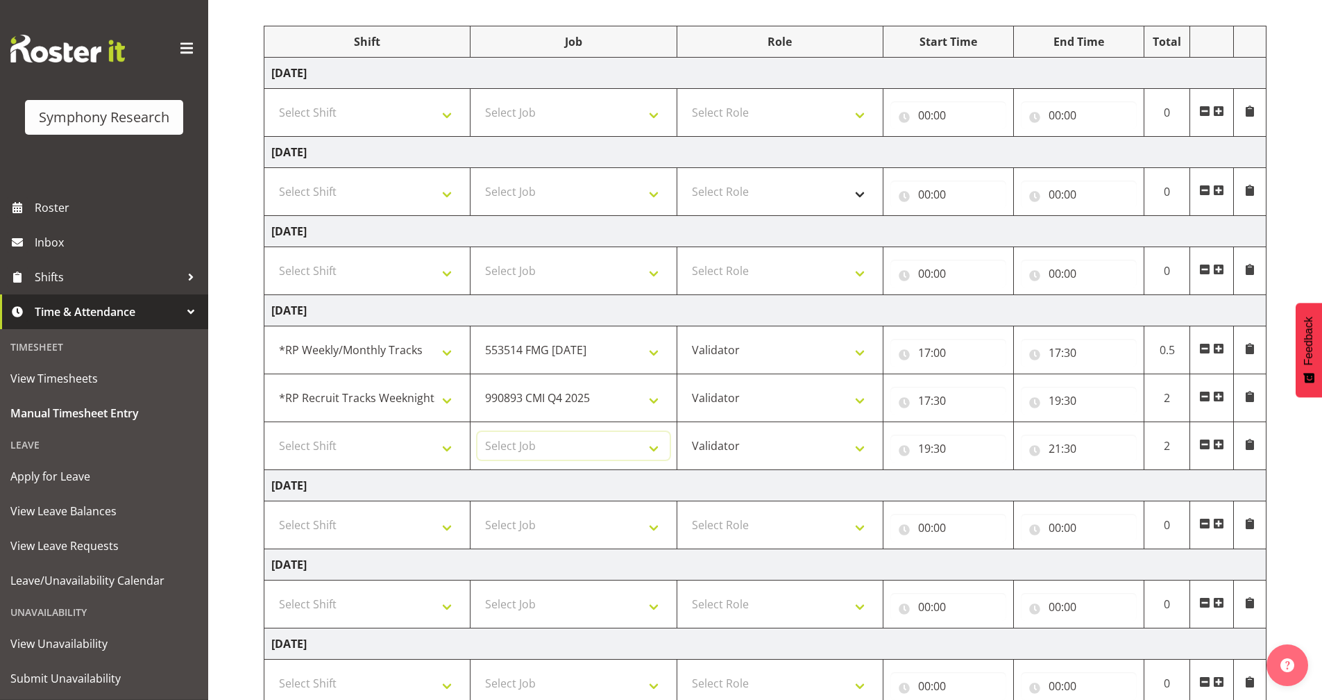
select select "10499"
click at [478, 432] on select "Select Job 550060 IF Admin 553492 World Poll Aus Wave 2 Main 2025 553493 World …" at bounding box center [574, 446] width 192 height 28
click at [363, 457] on select "Select Shift !!Weekend Residential (Roster IT Shift Label) *Business 9/10am ~ 4…" at bounding box center [367, 446] width 192 height 28
select select "56692"
click at [271, 432] on select "Select Shift !!Weekend Residential (Roster IT Shift Label) *Business 9/10am ~ 4…" at bounding box center [367, 446] width 192 height 28
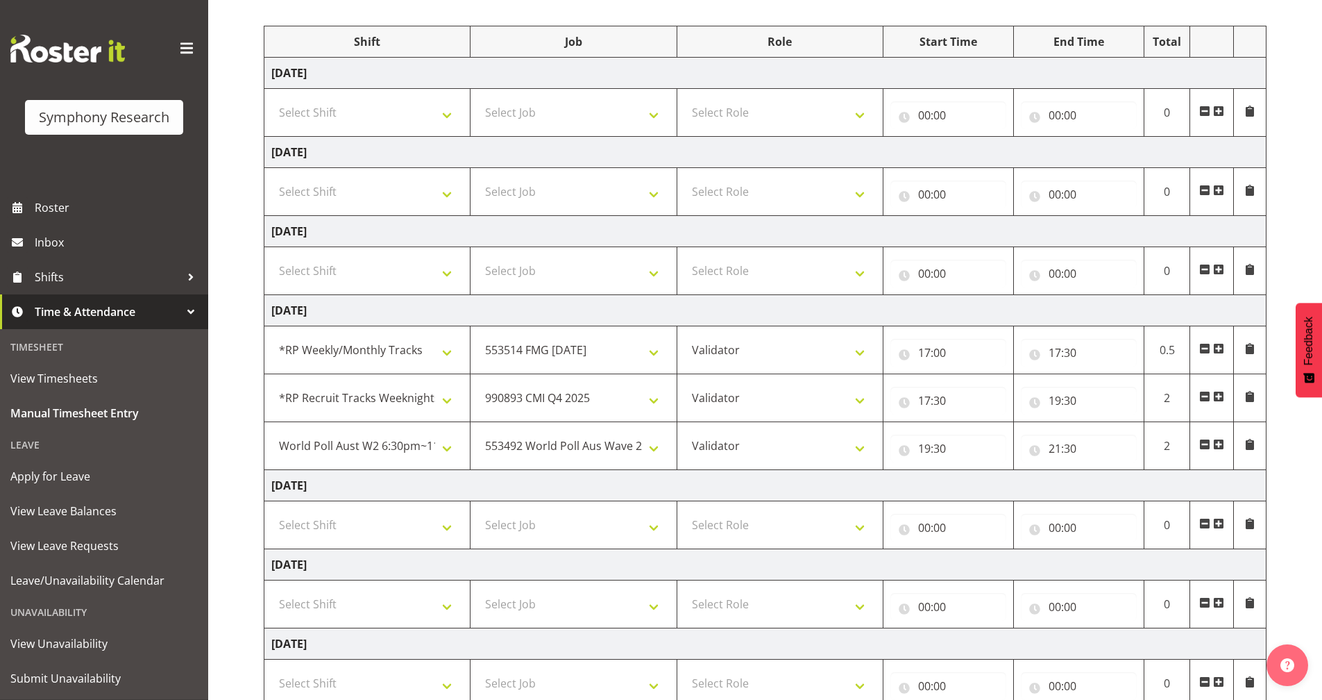
click at [893, 489] on td "Friday 10th October 2025" at bounding box center [765, 485] width 1002 height 31
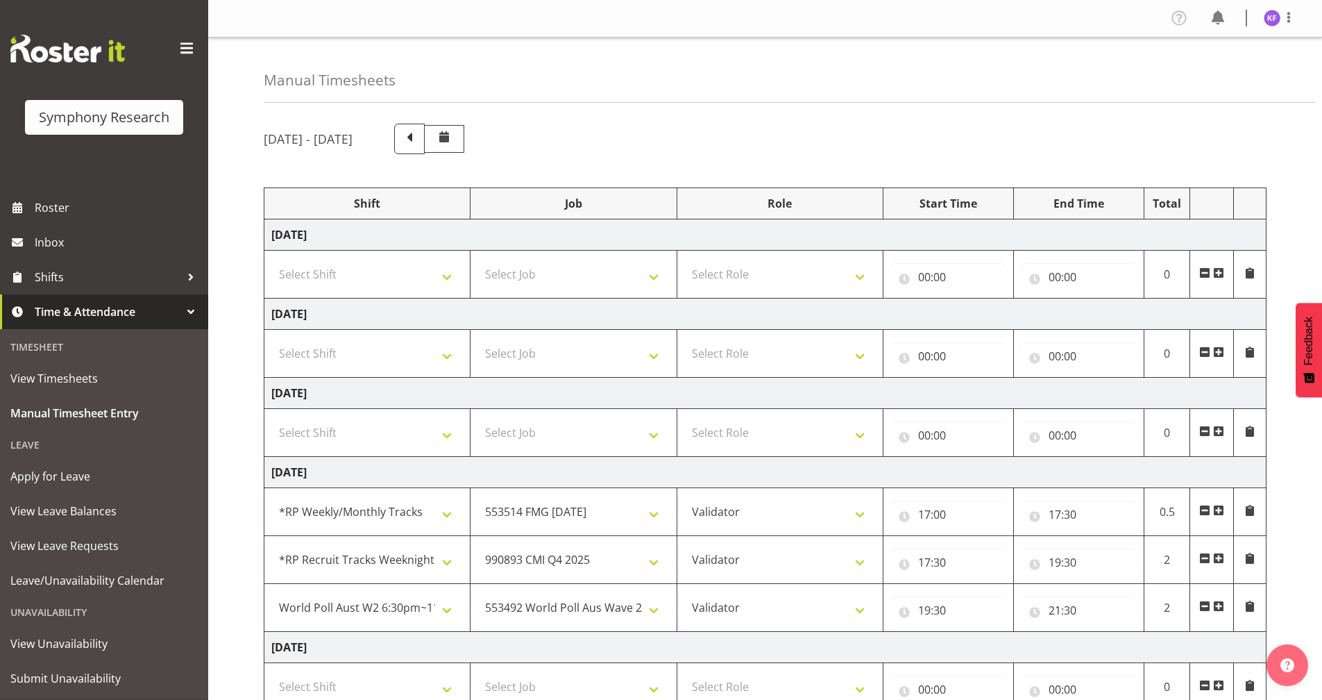
scroll to position [258, 0]
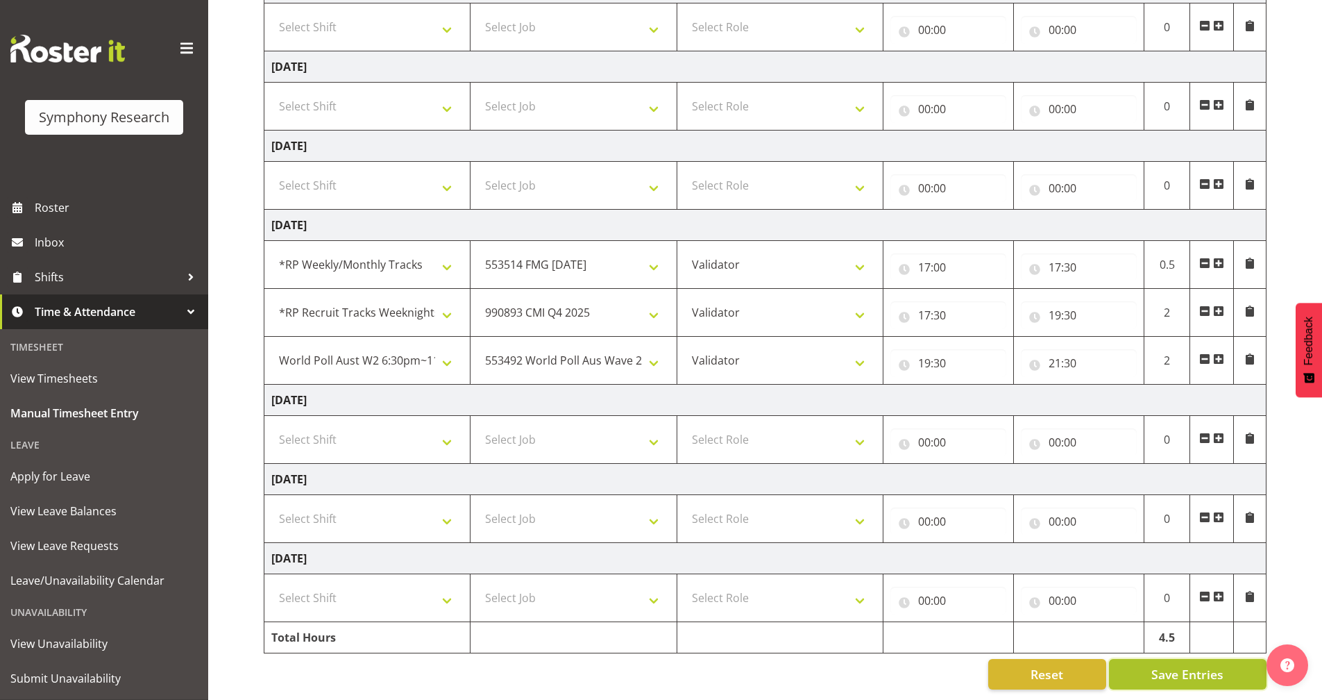
click at [1168, 665] on span "Save Entries" at bounding box center [1188, 674] width 72 height 18
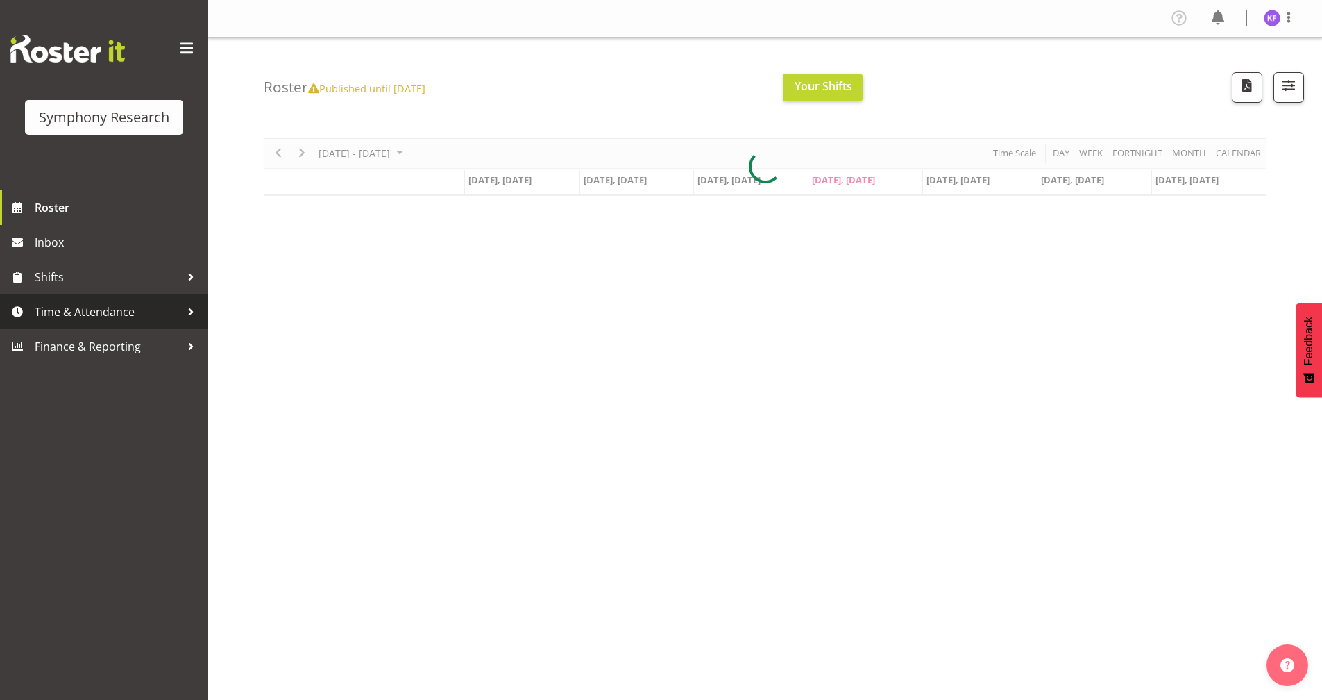
click at [144, 310] on span "Time & Attendance" at bounding box center [108, 311] width 146 height 21
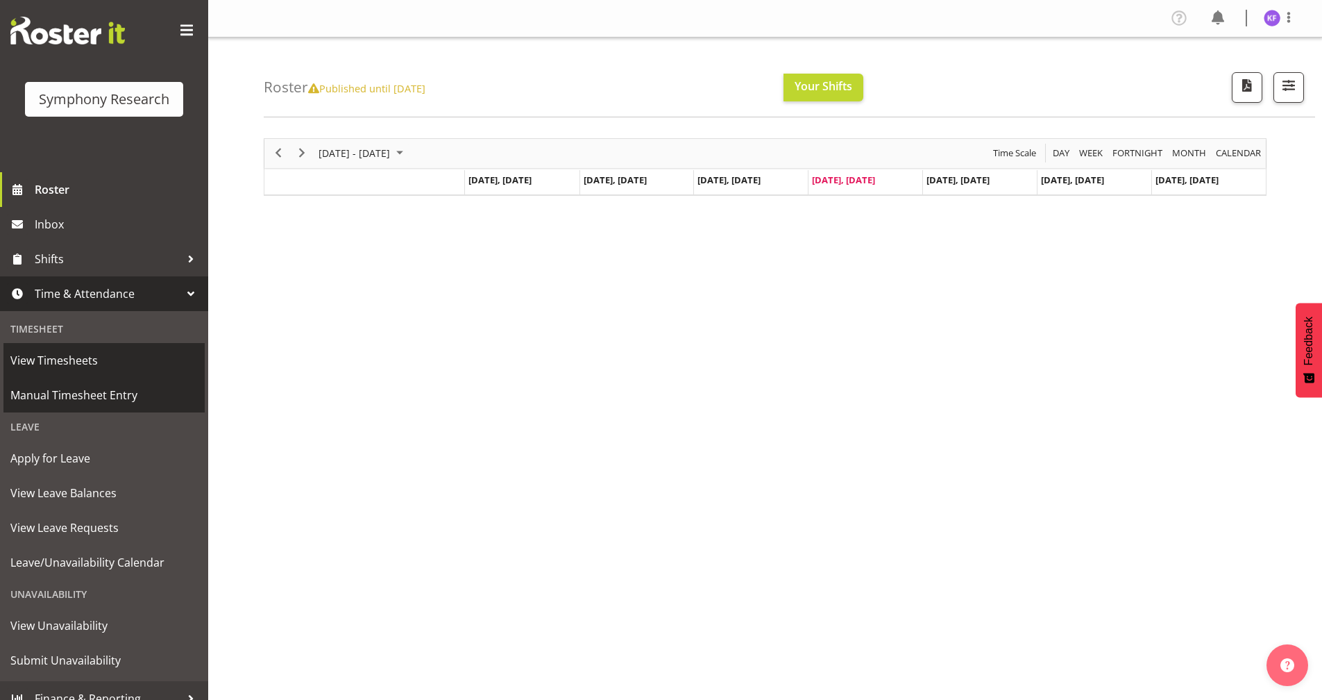
scroll to position [34, 0]
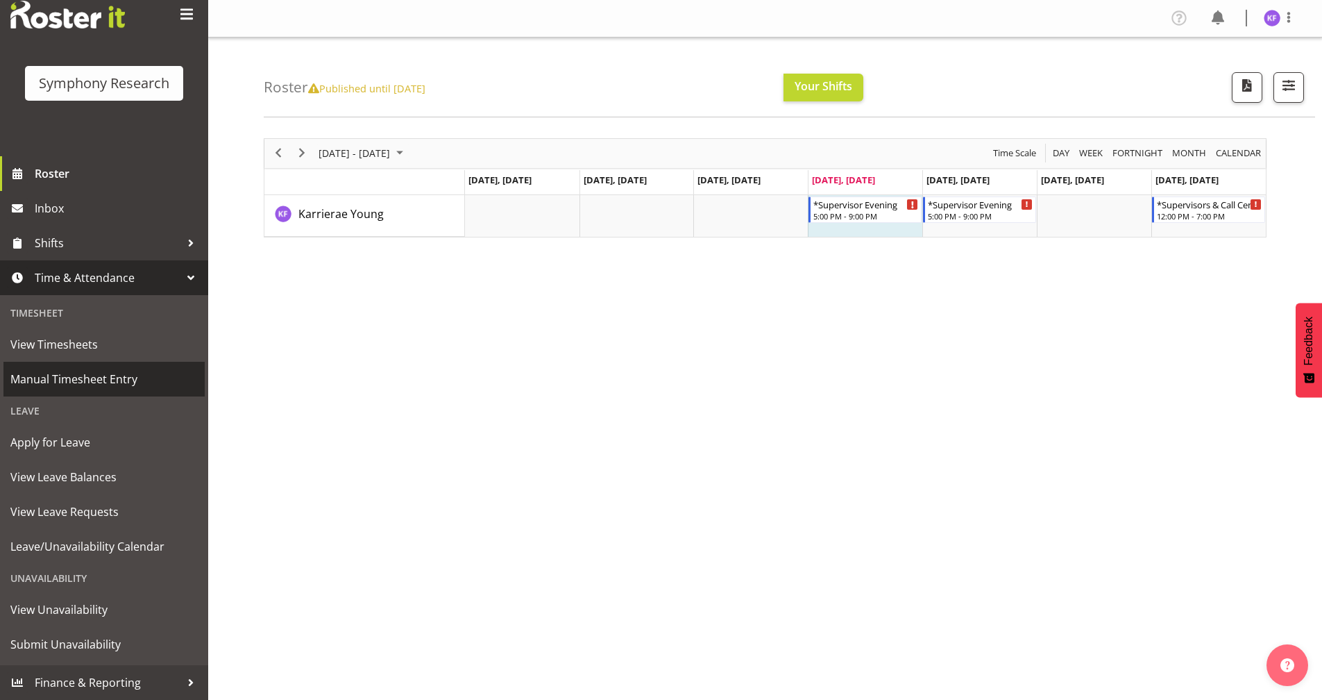
drag, startPoint x: 123, startPoint y: 385, endPoint x: 135, endPoint y: 395, distance: 15.8
click at [123, 385] on span "Manual Timesheet Entry" at bounding box center [103, 379] width 187 height 21
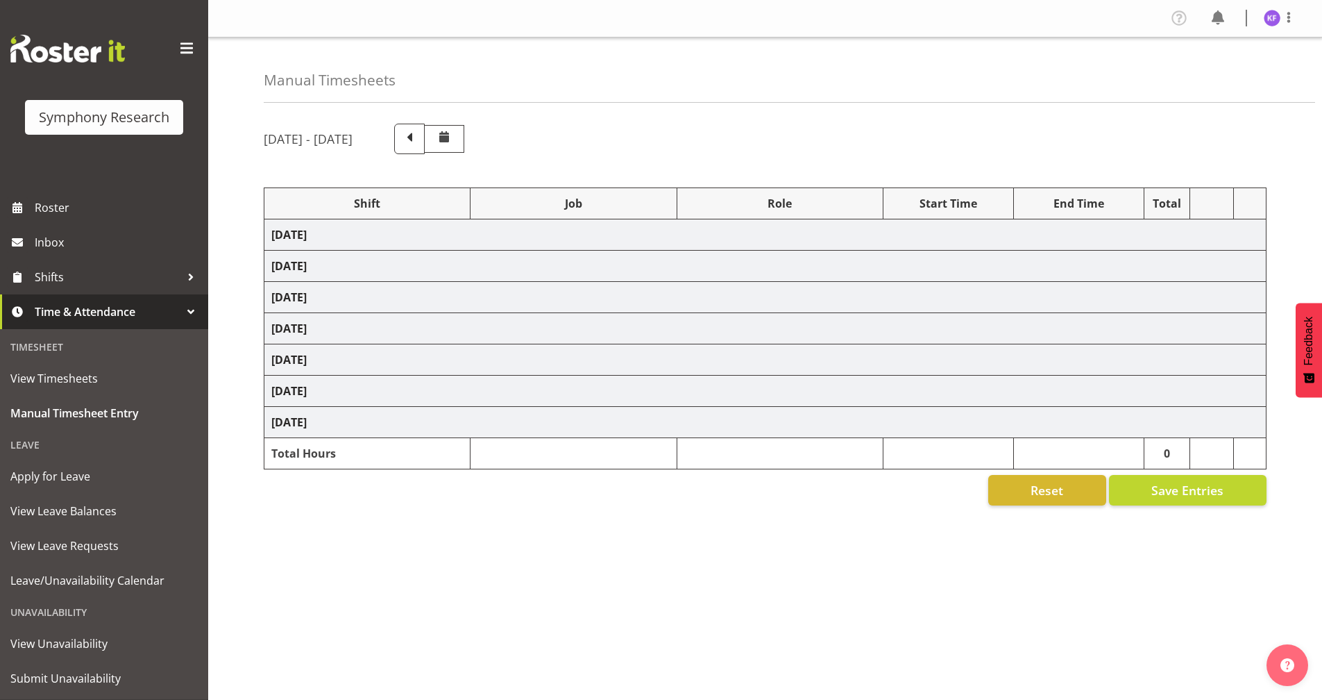
select select "2940"
select select "10730"
select select "358"
select select "17153"
select select "10575"
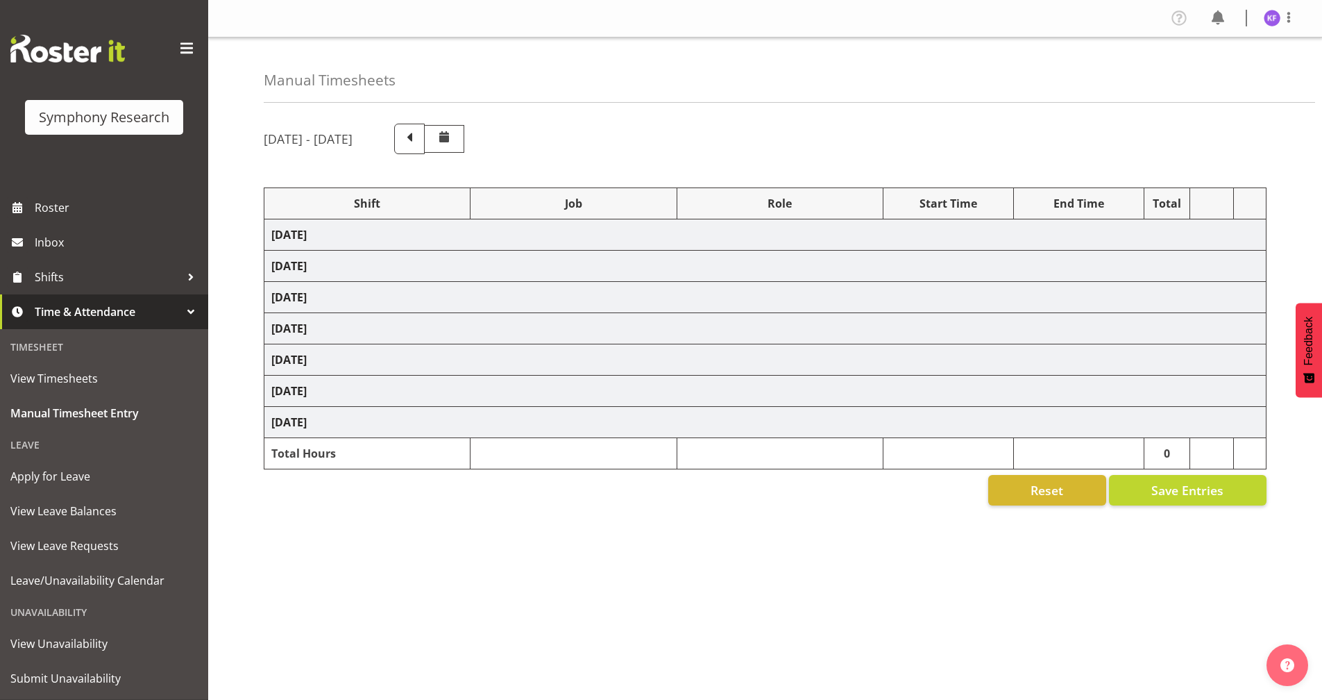
select select "358"
select select "56692"
select select "10499"
select select "358"
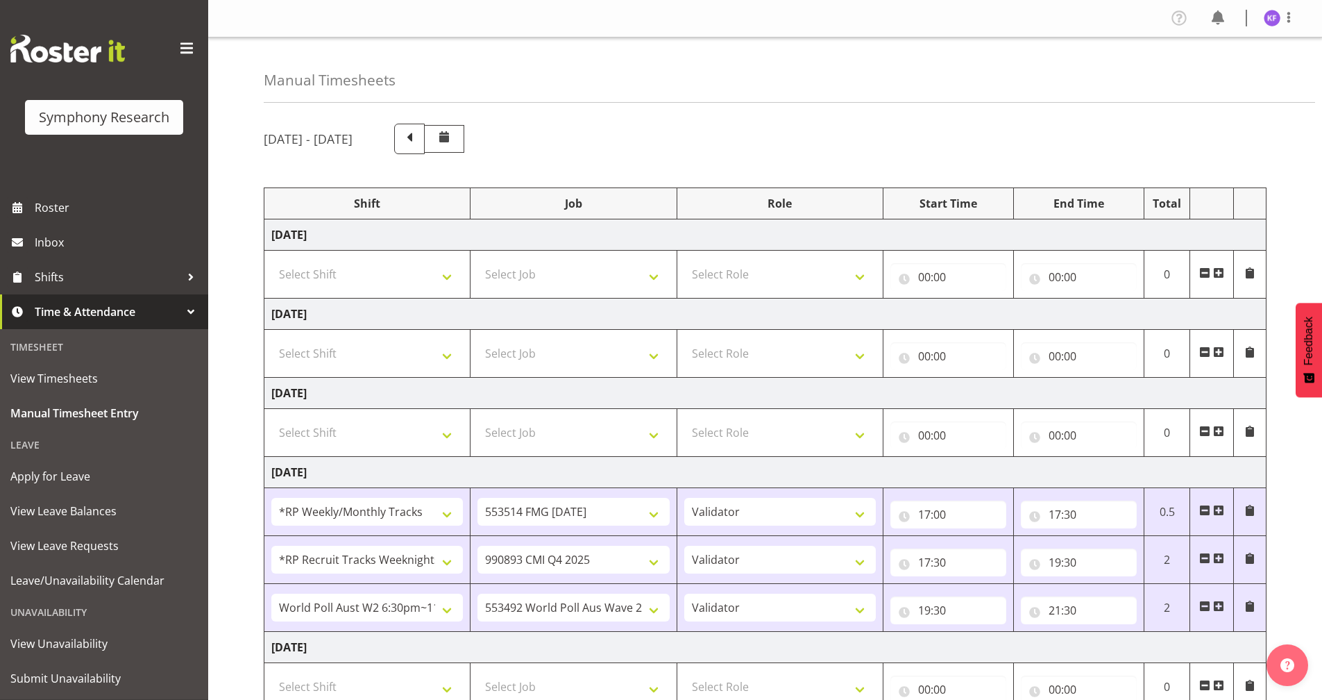
scroll to position [258, 0]
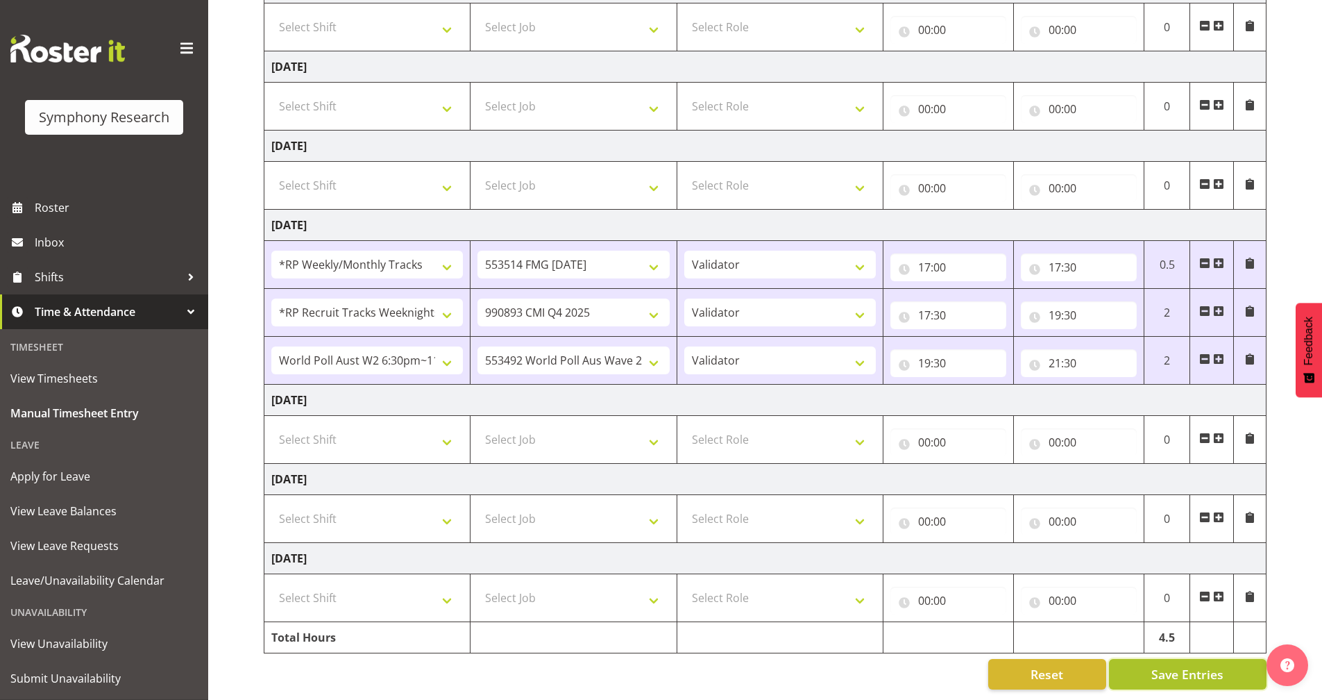
click at [1142, 661] on button "Save Entries" at bounding box center [1188, 674] width 158 height 31
